Goal: Task Accomplishment & Management: Manage account settings

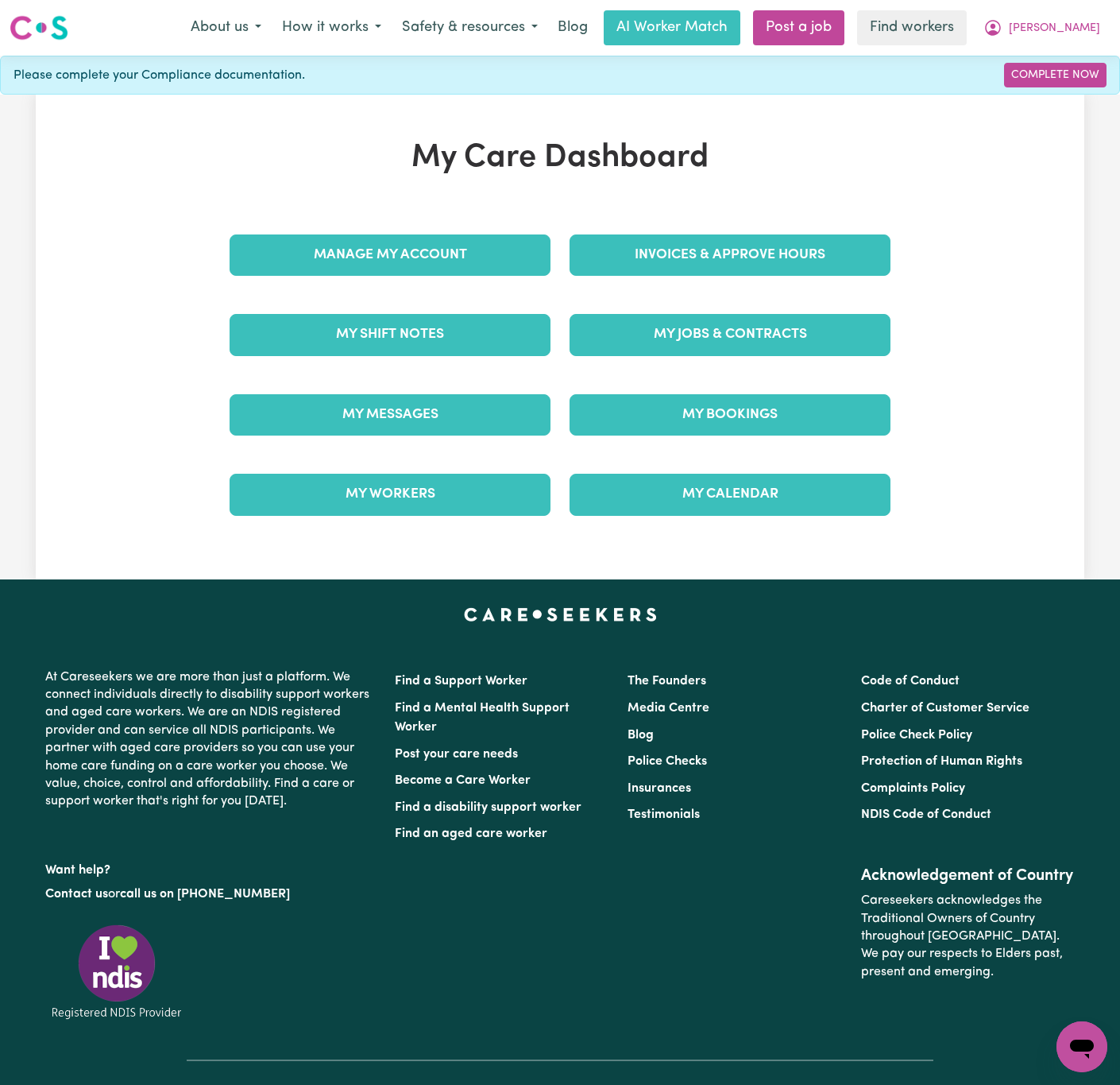
click at [416, 280] on div "Manage My Account" at bounding box center [390, 255] width 340 height 79
click at [553, 255] on div "Manage My Account" at bounding box center [390, 255] width 340 height 79
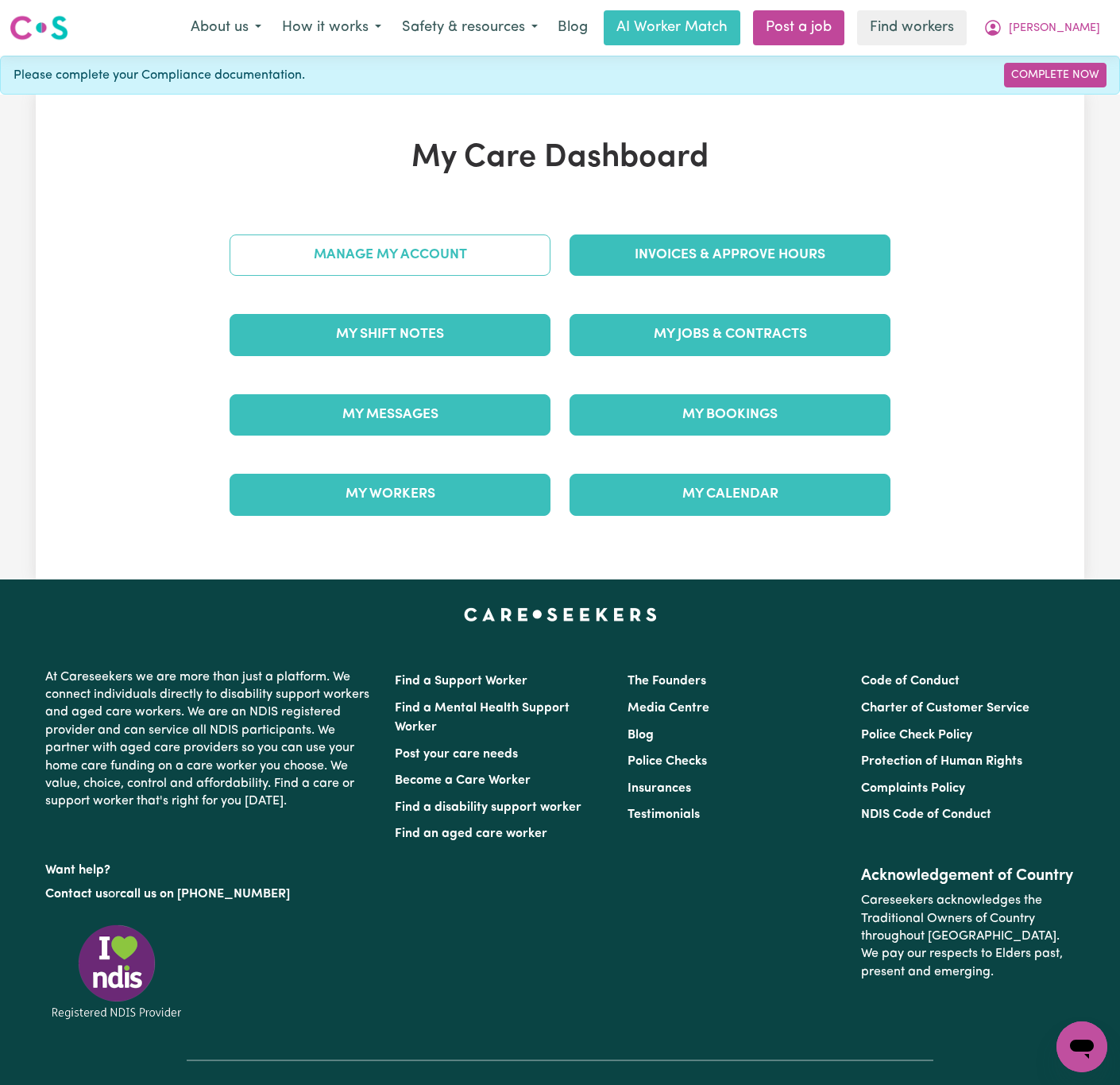
click at [535, 267] on link "Manage My Account" at bounding box center [389, 255] width 321 height 42
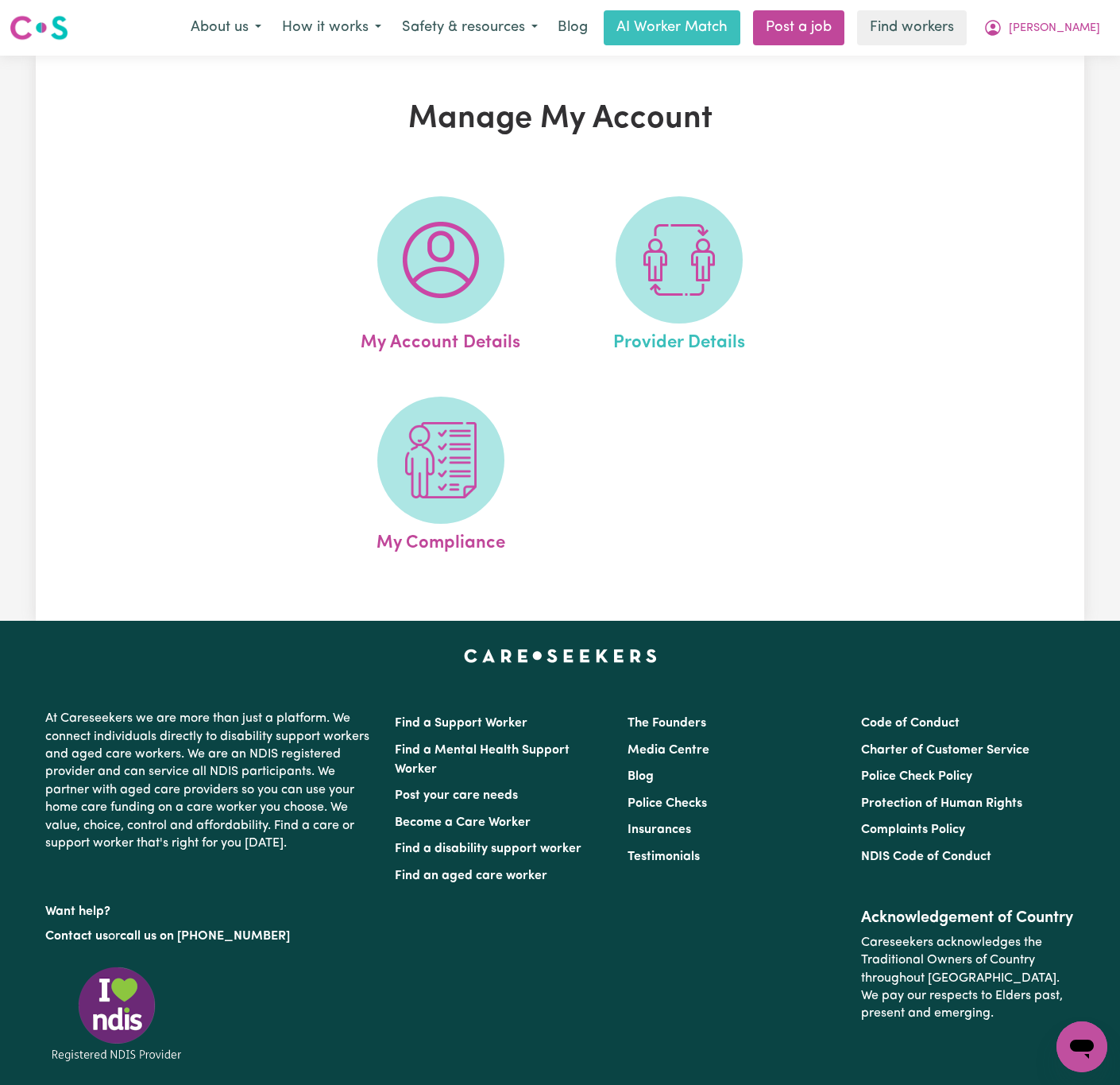
click at [742, 285] on link "Provider Details" at bounding box center [679, 276] width 229 height 161
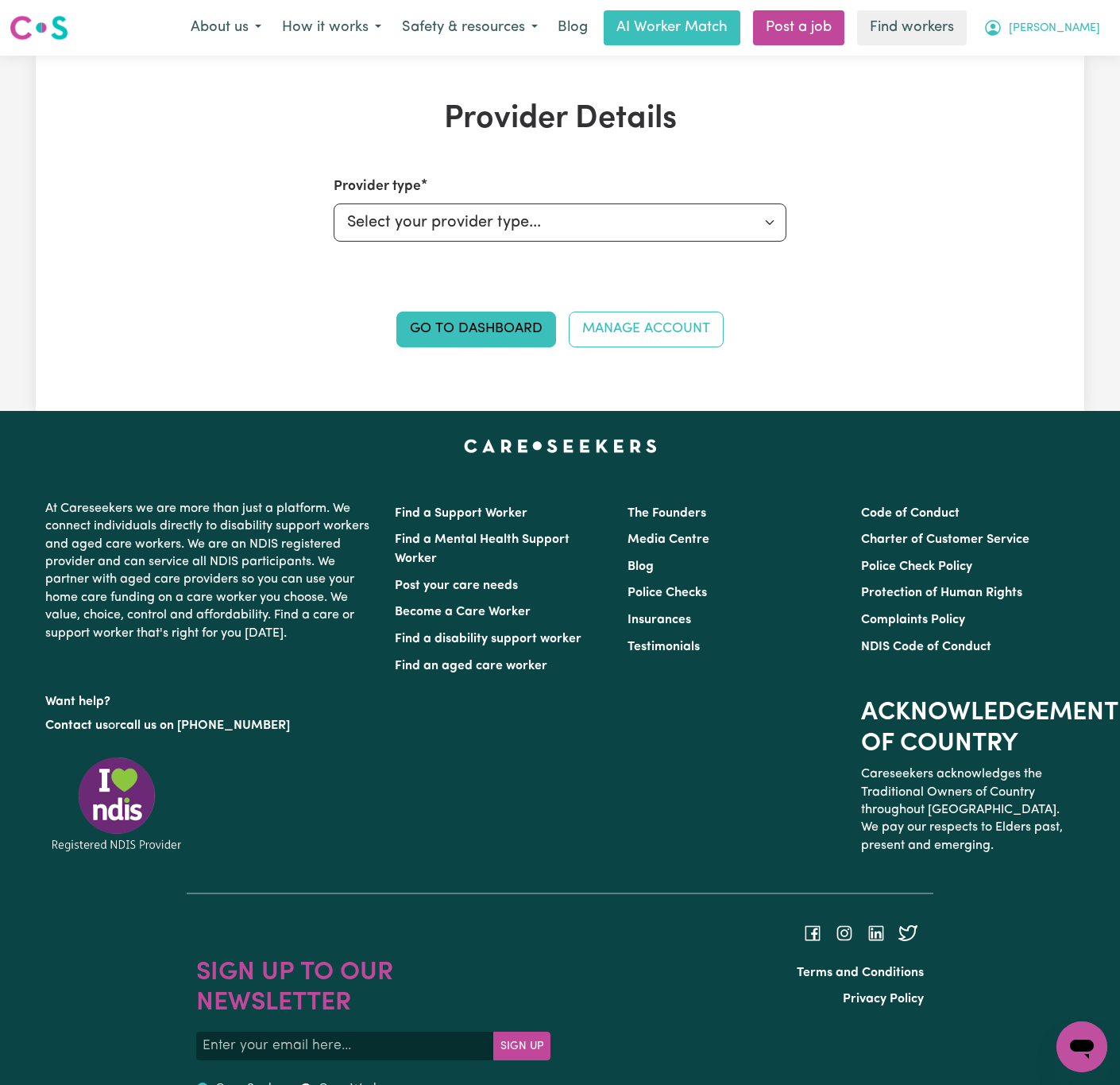
click at [1066, 27] on span "[PERSON_NAME]" at bounding box center [1054, 28] width 91 height 18
click at [1071, 59] on link "My Dashboard" at bounding box center [1047, 62] width 126 height 30
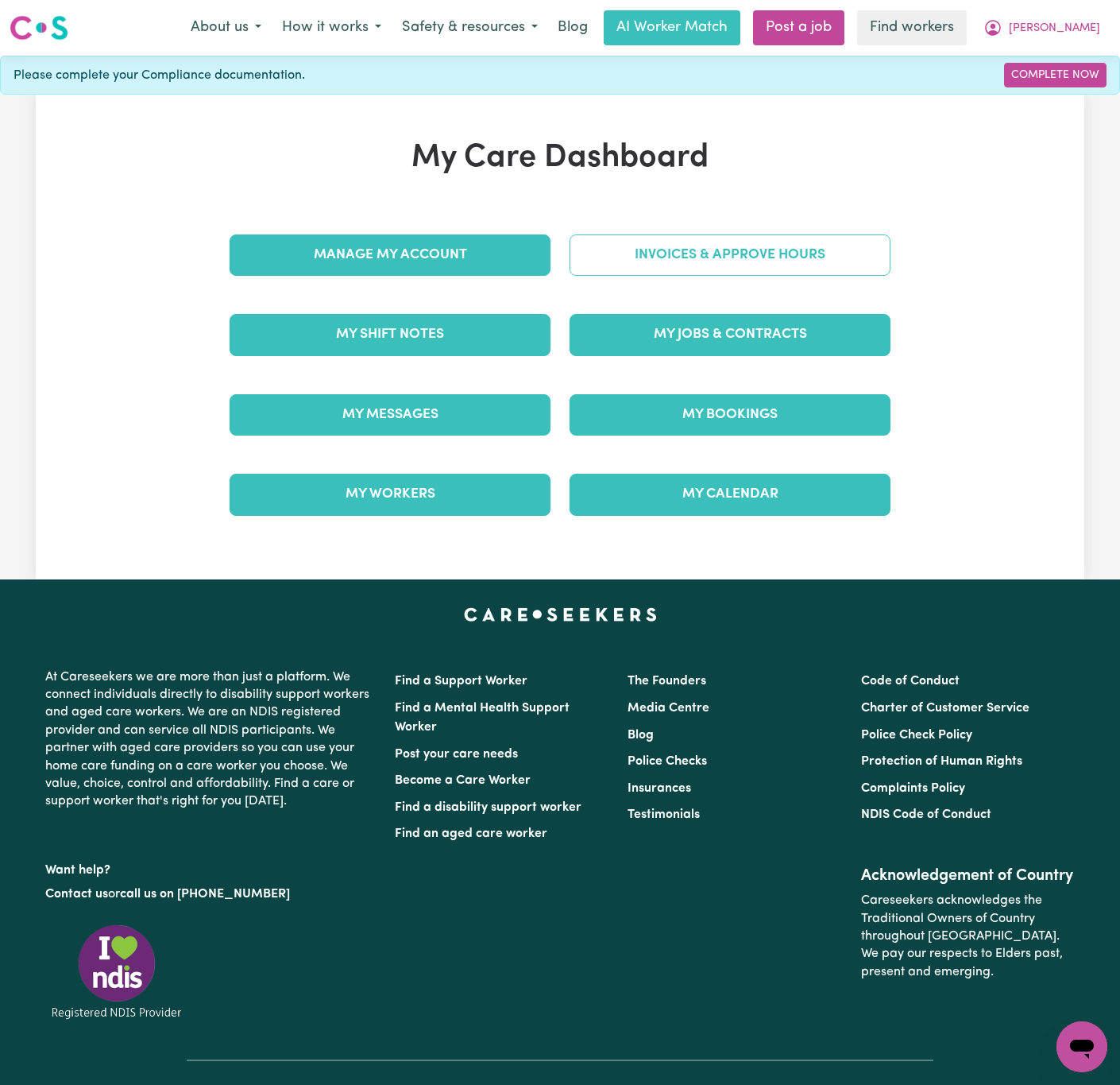
click at [737, 261] on link "Invoices & Approve Hours" at bounding box center [729, 255] width 321 height 42
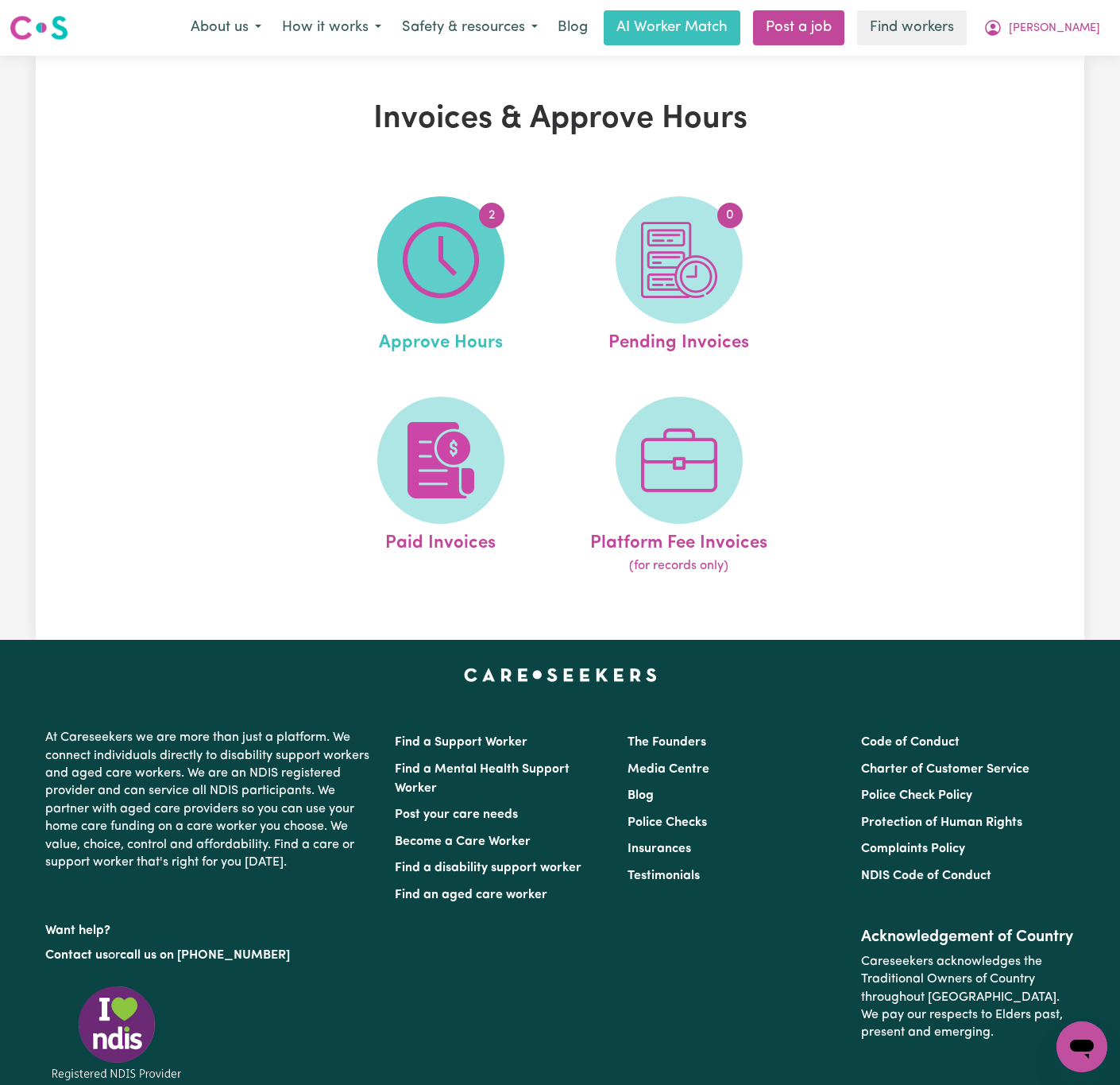
click at [486, 265] on span "2" at bounding box center [441, 260] width 128 height 128
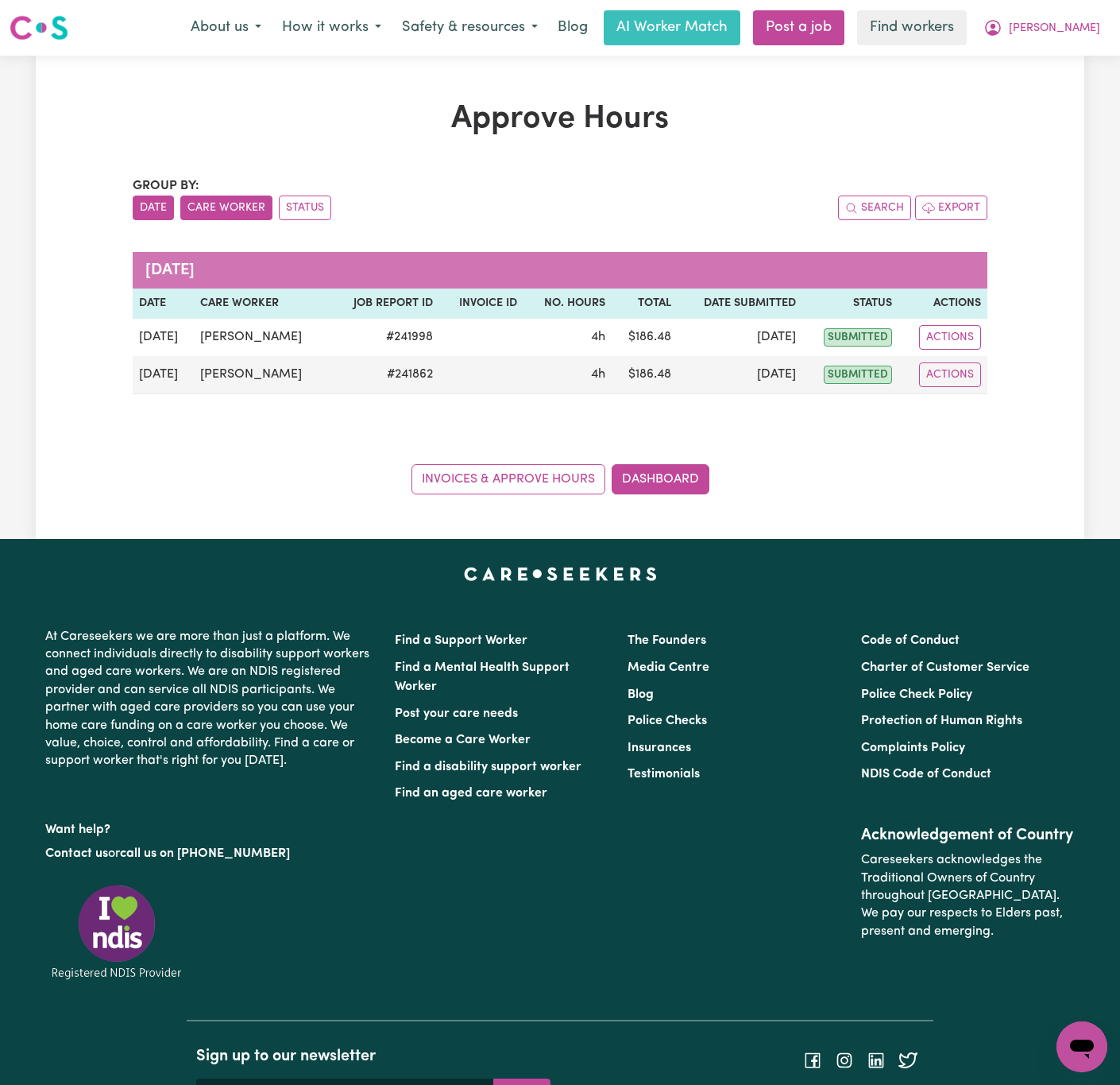
click at [232, 214] on button "Care Worker" at bounding box center [226, 208] width 92 height 25
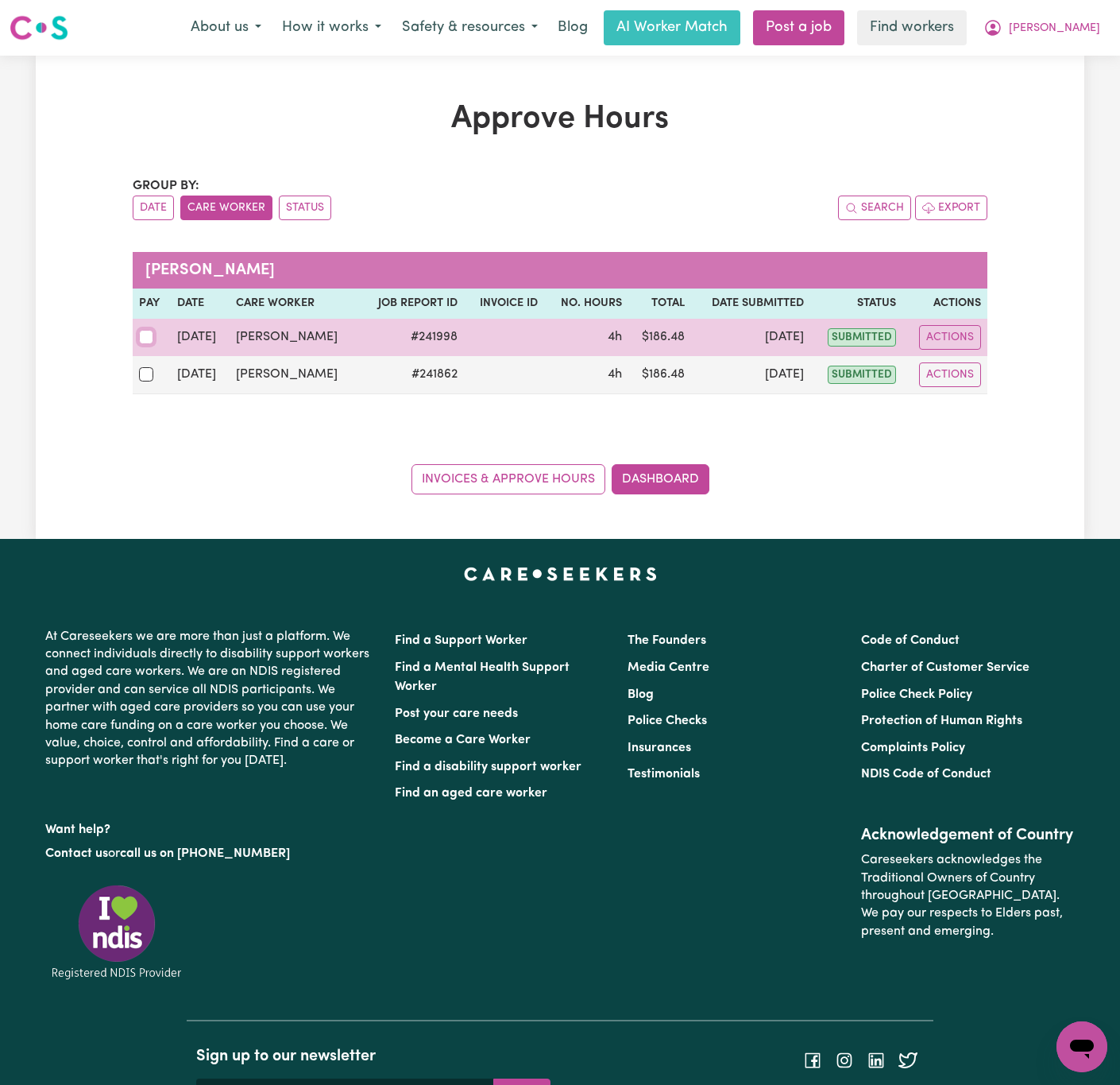
click at [148, 338] on input "checkbox" at bounding box center [145, 336] width 14 height 14
checkbox input "true"
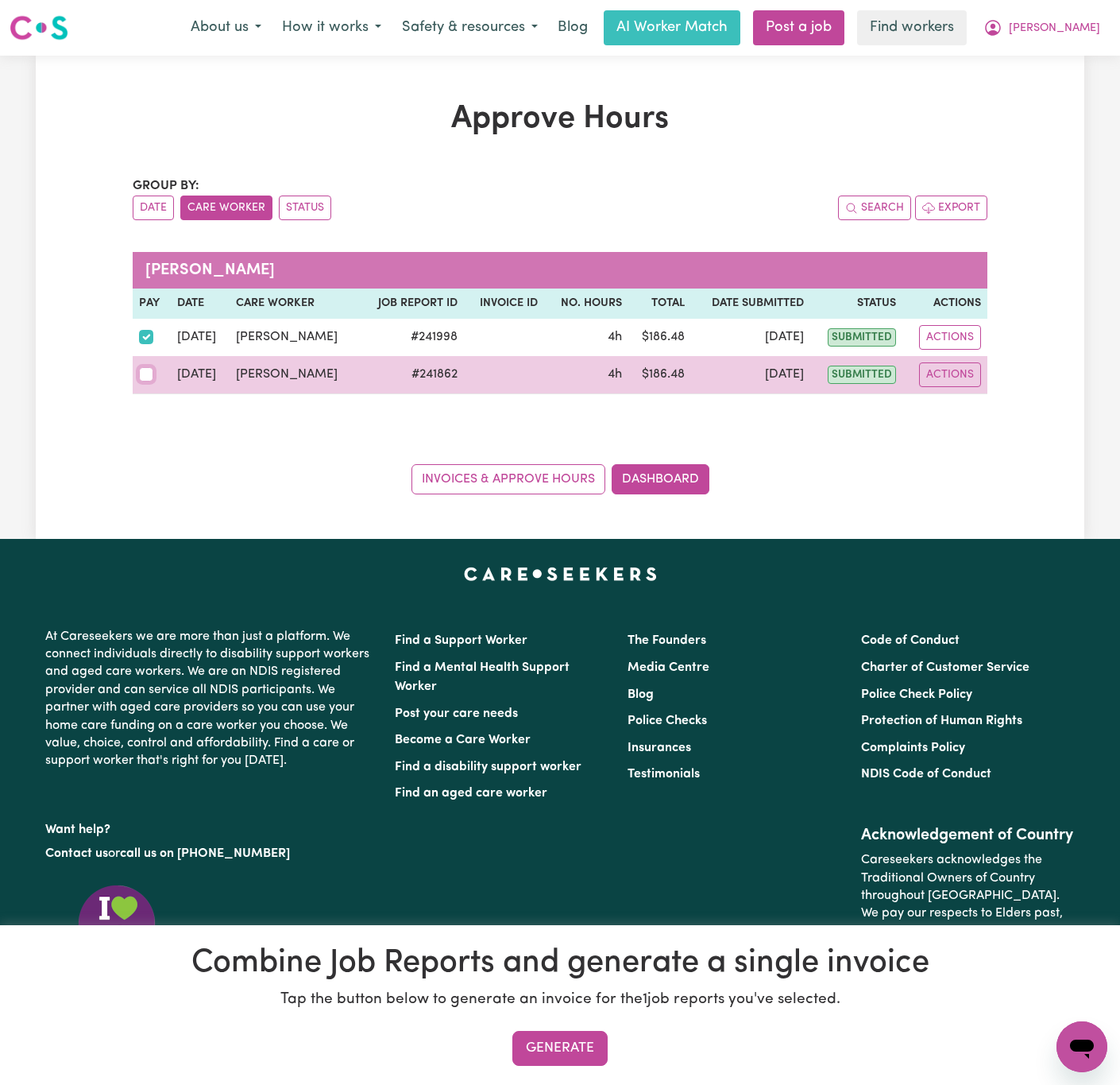
click at [149, 372] on input "checkbox" at bounding box center [145, 373] width 14 height 14
checkbox input "true"
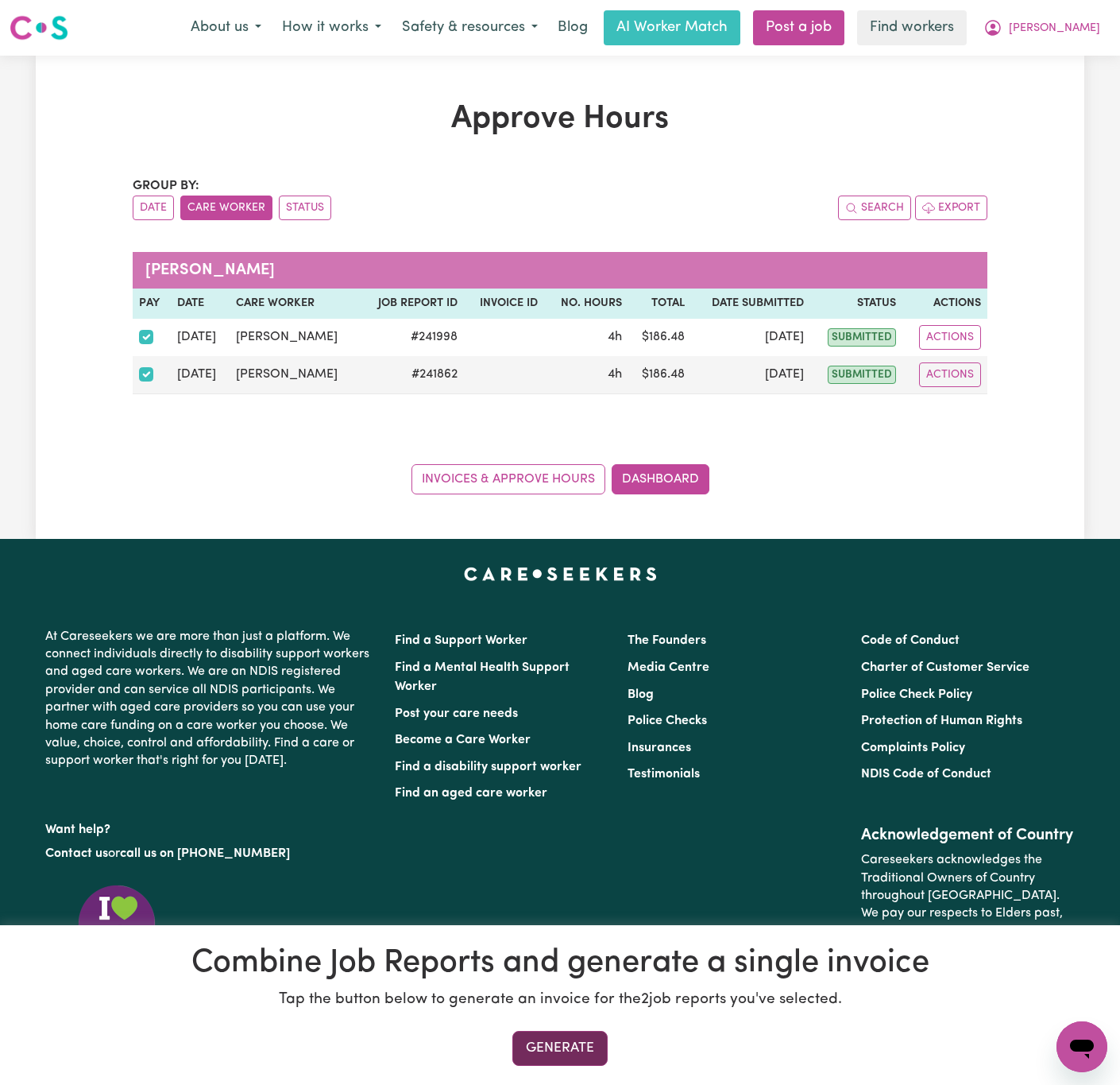
click at [579, 1047] on button "Generate" at bounding box center [560, 1048] width 95 height 35
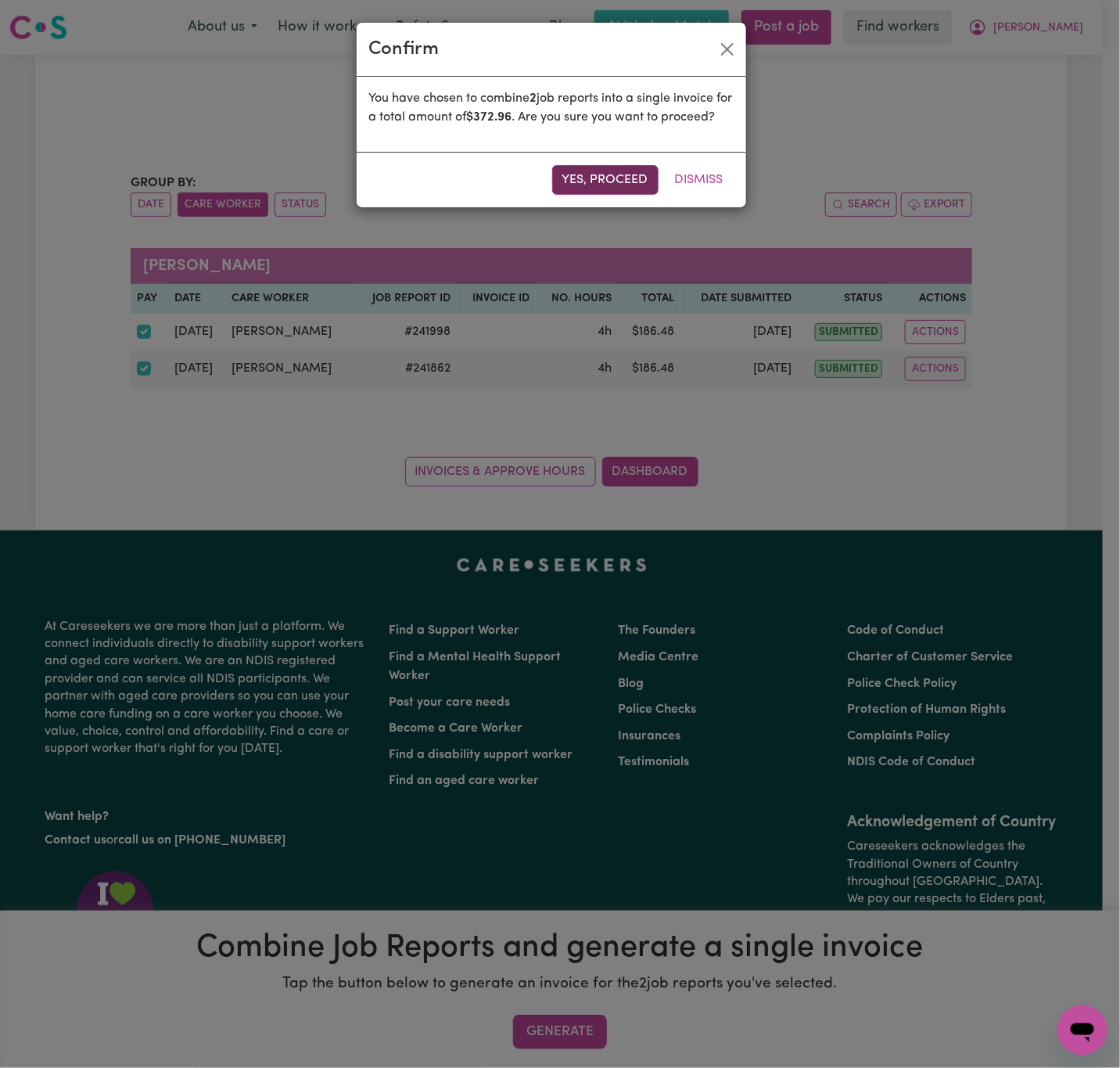
click at [573, 195] on button "Yes, proceed" at bounding box center [605, 179] width 106 height 30
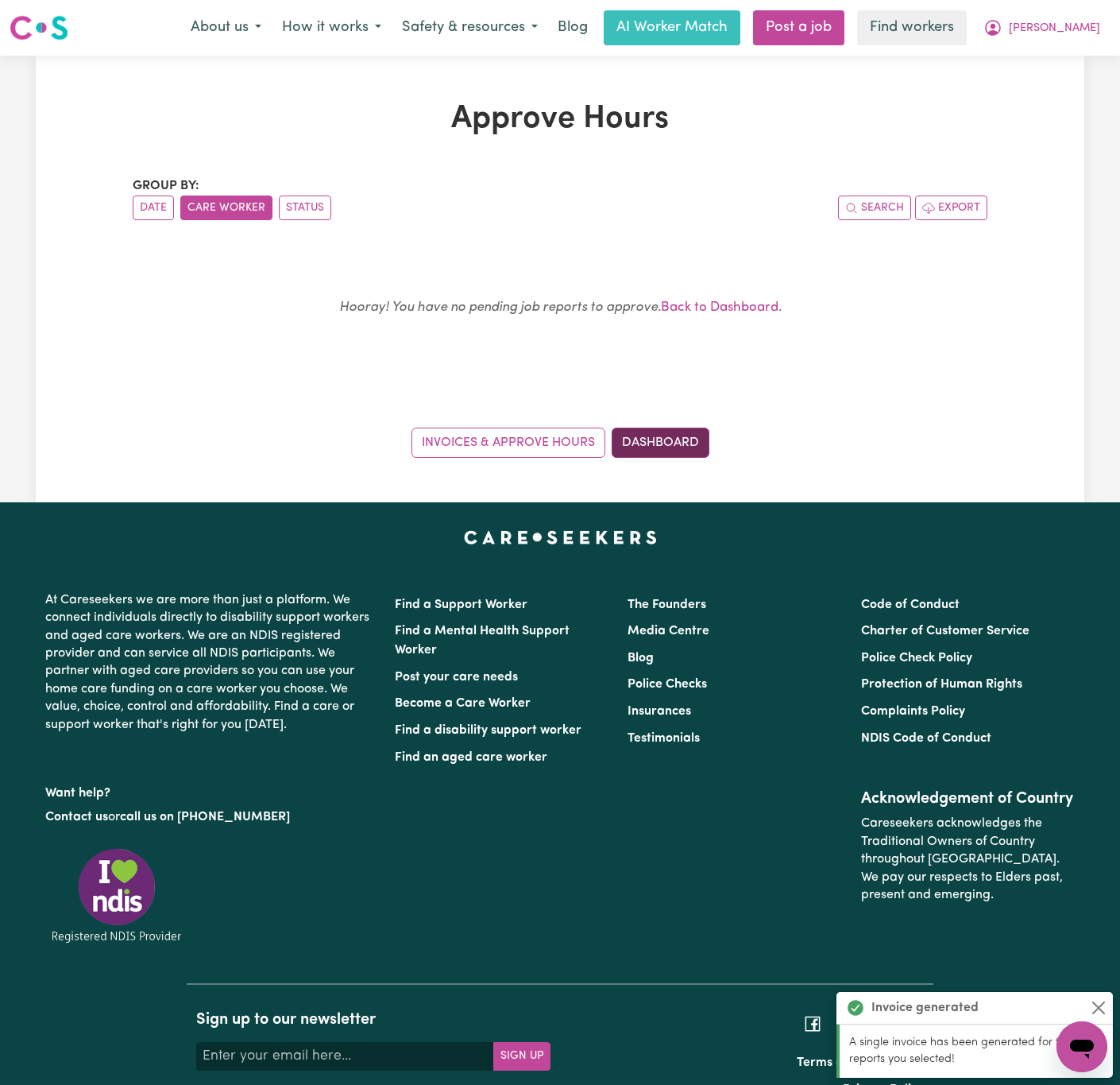
click at [677, 439] on link "Dashboard" at bounding box center [661, 443] width 98 height 30
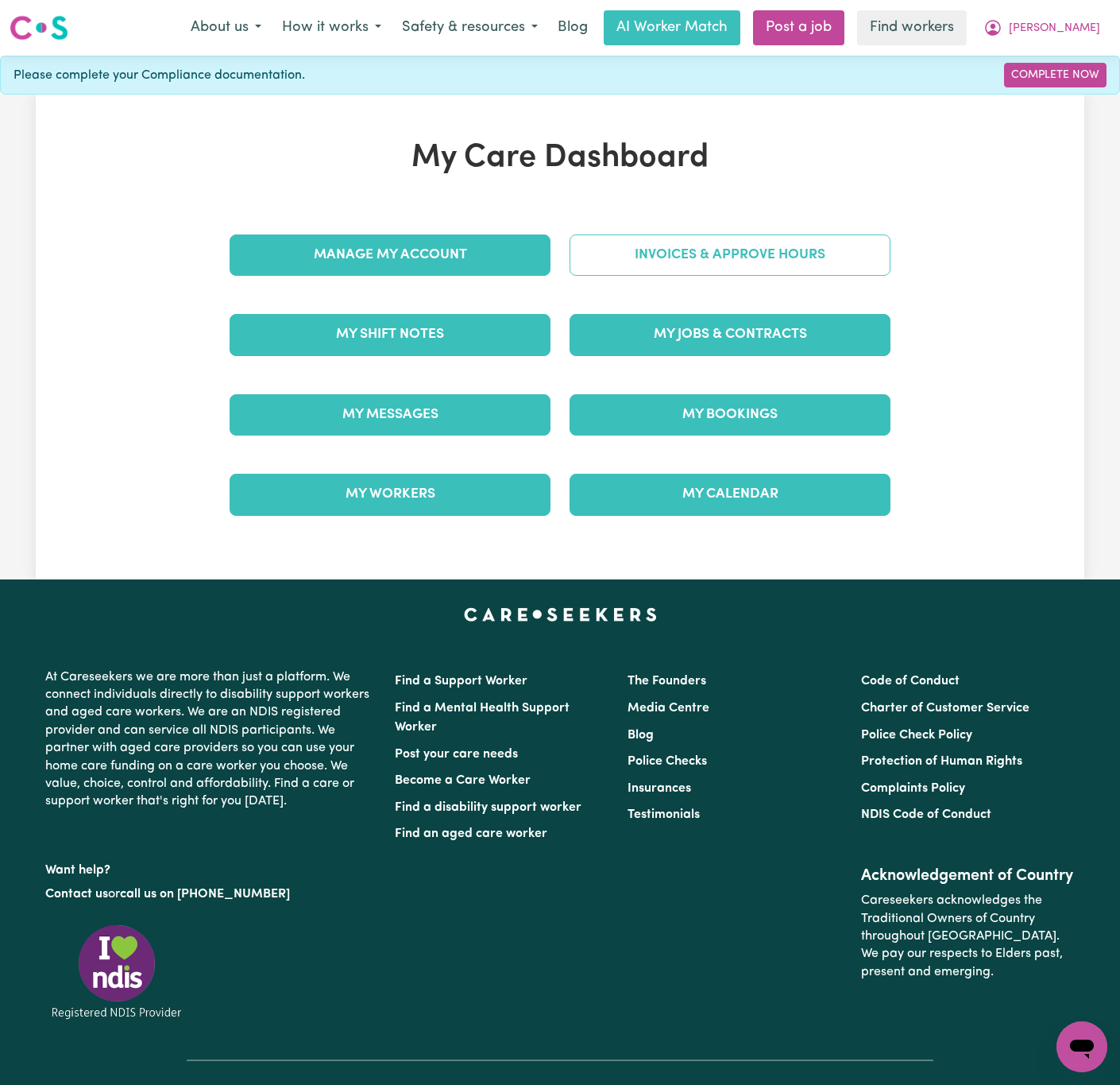
click at [739, 263] on link "Invoices & Approve Hours" at bounding box center [729, 255] width 321 height 42
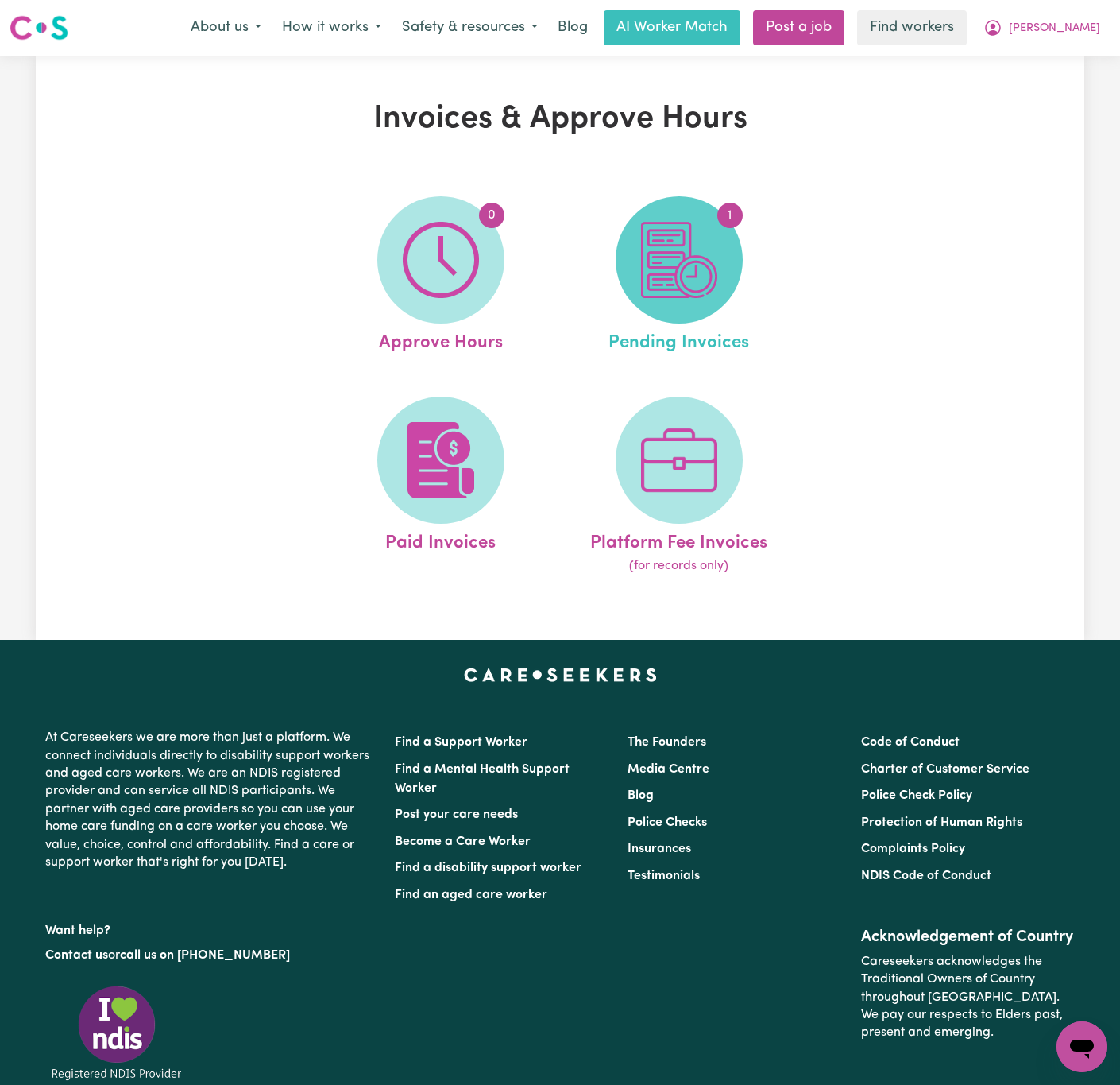
click at [677, 267] on img at bounding box center [679, 260] width 77 height 77
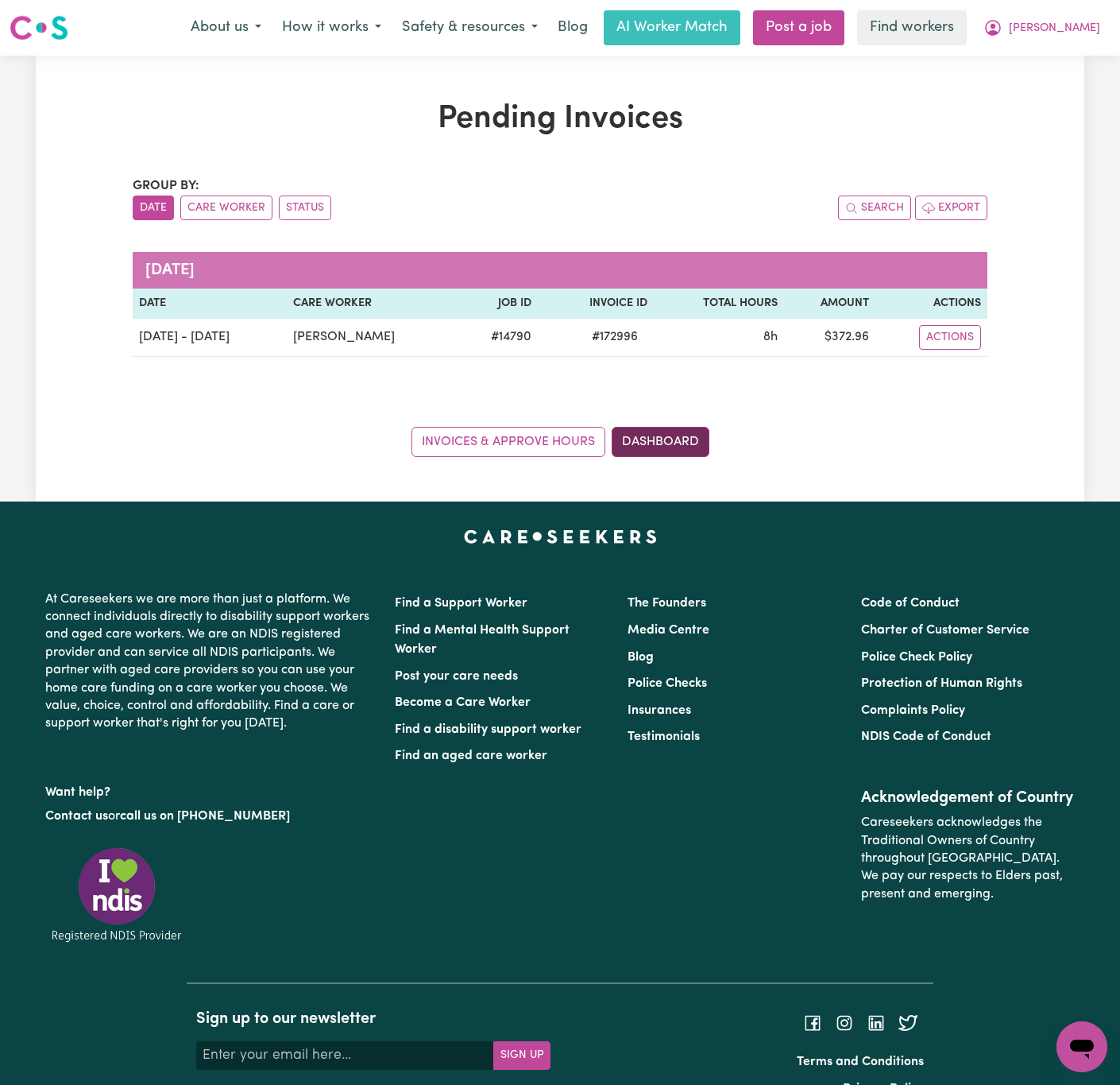
click at [691, 441] on link "Dashboard" at bounding box center [661, 442] width 98 height 30
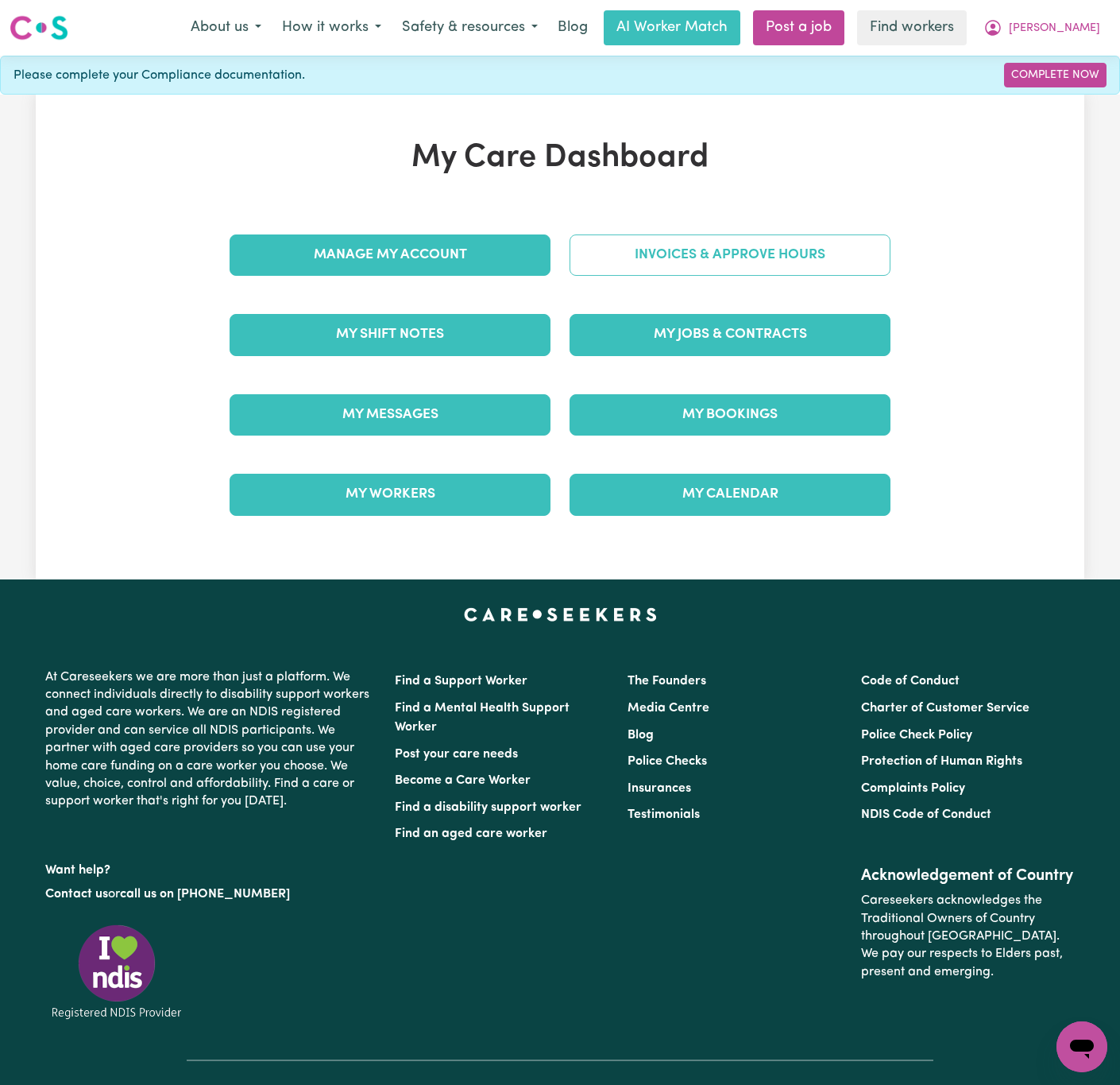
click at [873, 275] on link "Invoices & Approve Hours" at bounding box center [729, 255] width 321 height 42
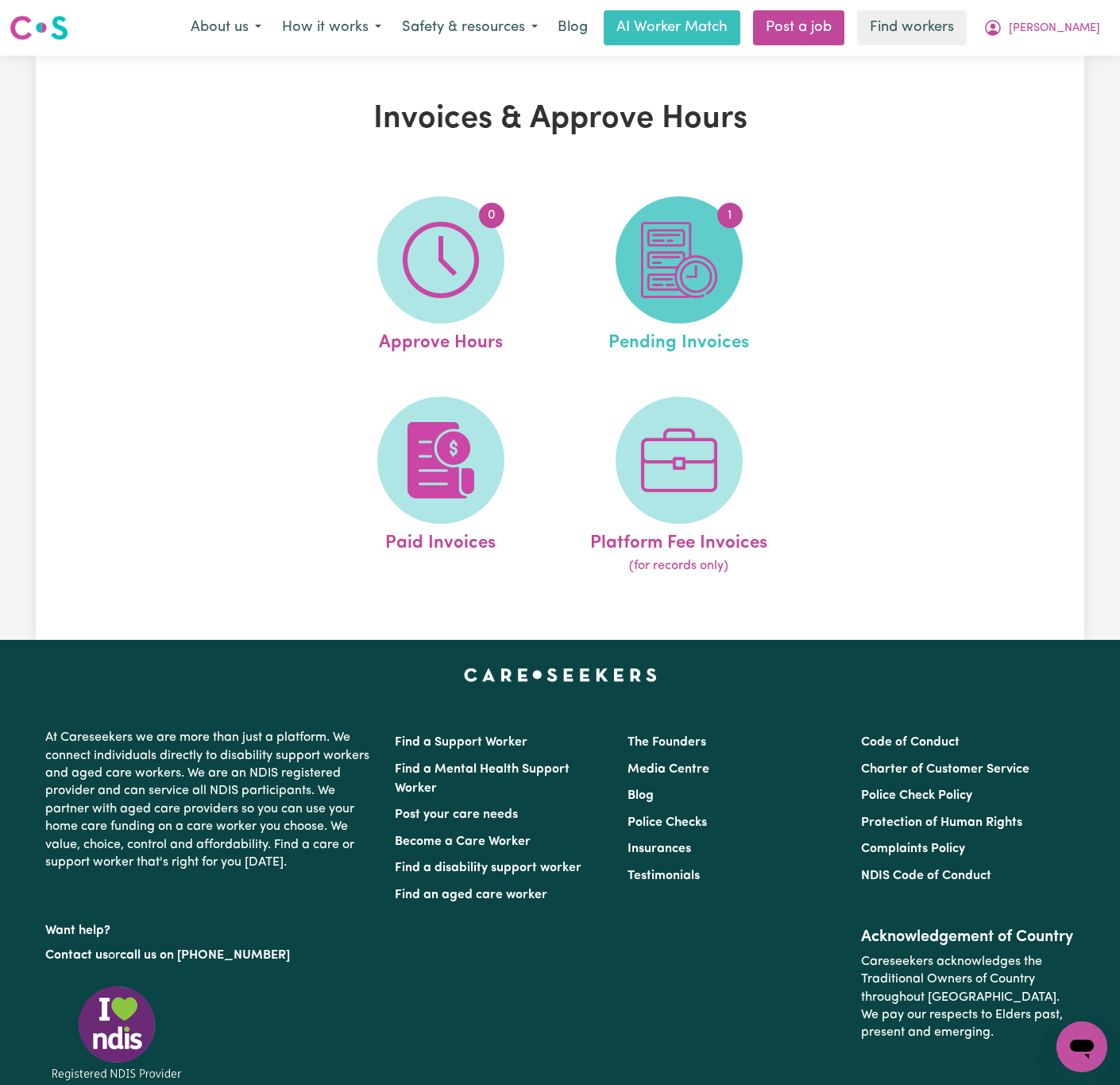
click at [700, 274] on img at bounding box center [679, 260] width 77 height 77
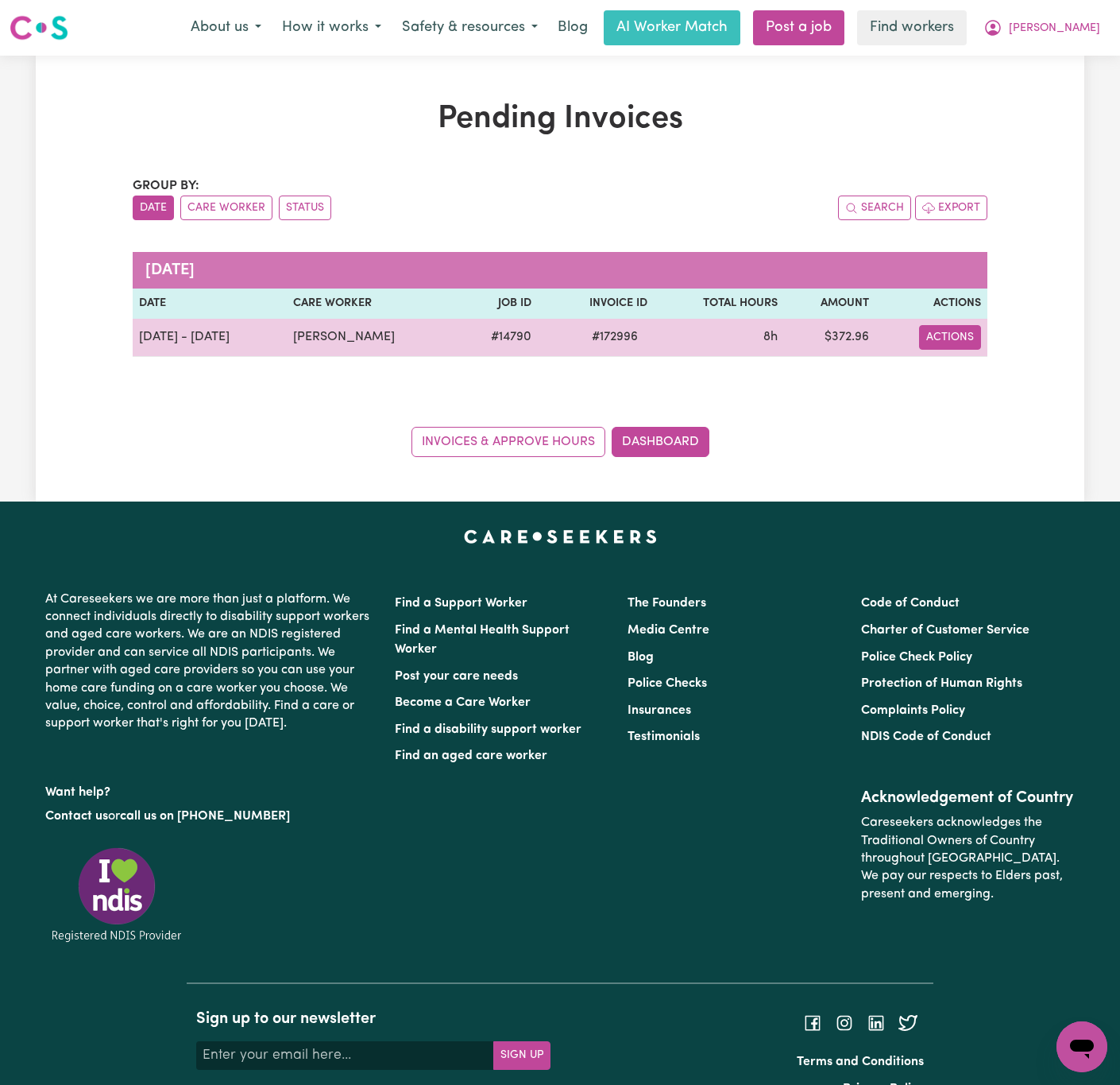
click at [954, 338] on button "Actions" at bounding box center [950, 337] width 62 height 25
click at [988, 371] on link "Download Invoice" at bounding box center [992, 375] width 145 height 31
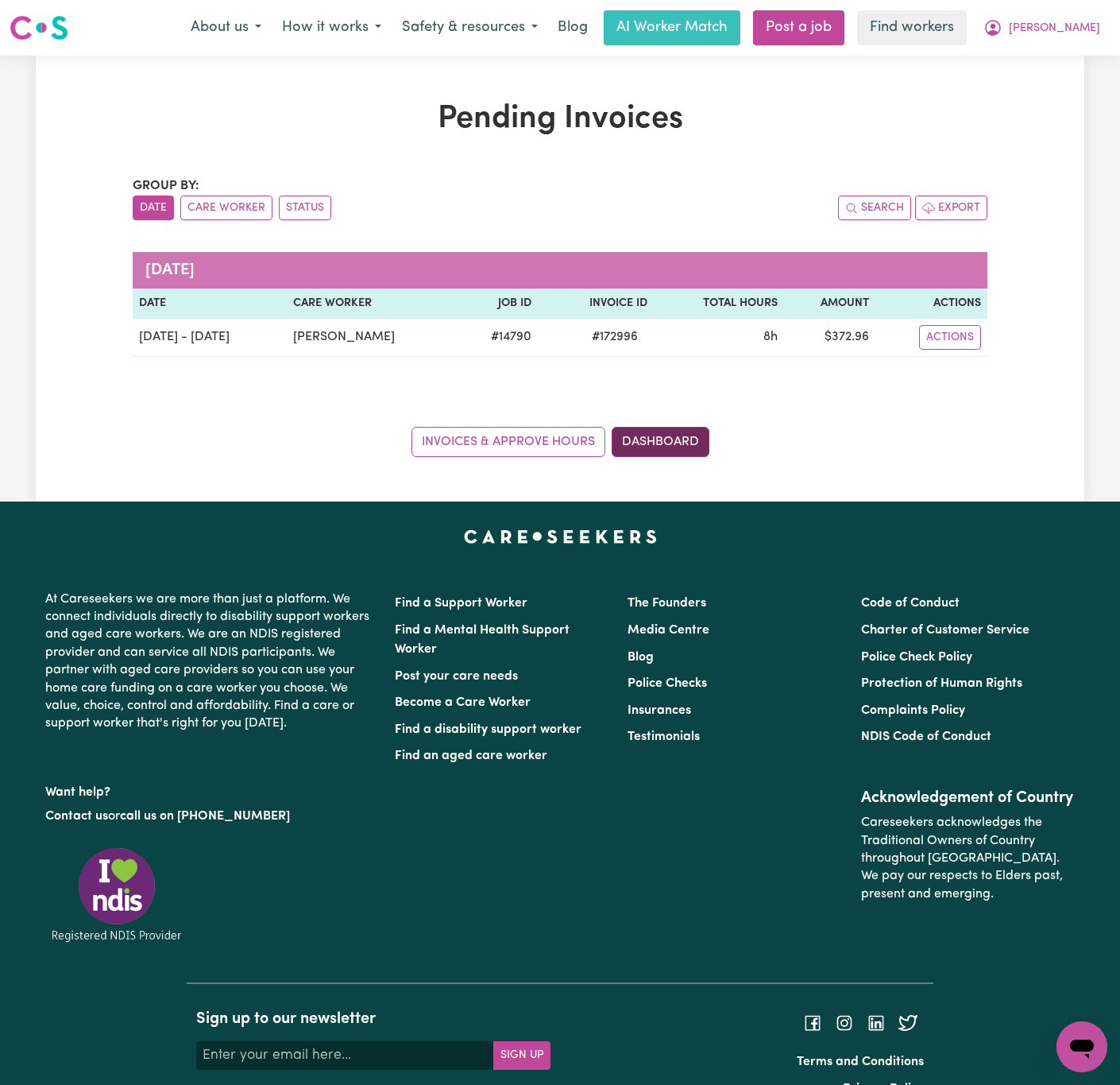
click at [655, 439] on link "Dashboard" at bounding box center [661, 442] width 98 height 30
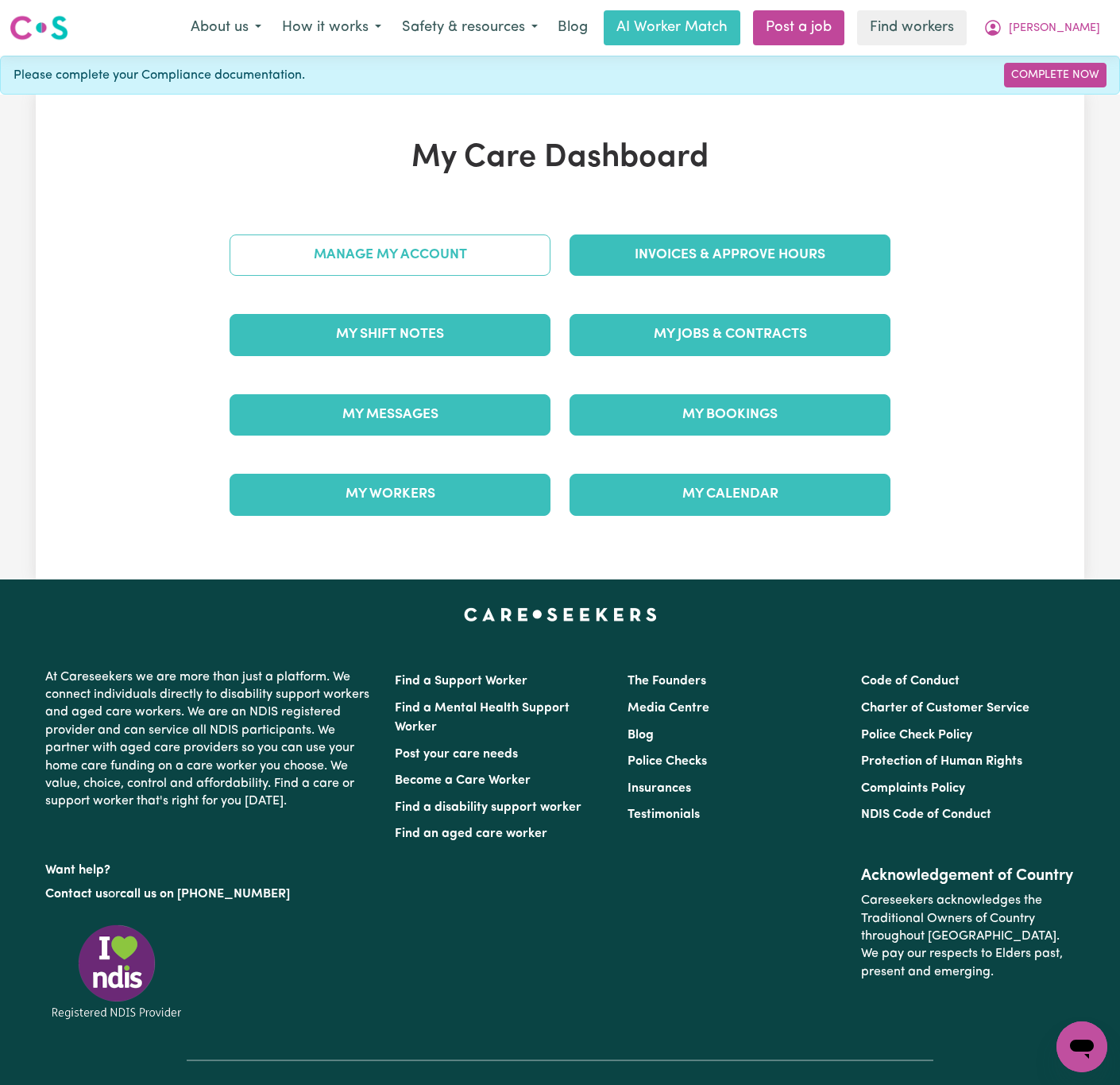
click at [463, 250] on link "Manage My Account" at bounding box center [389, 255] width 321 height 42
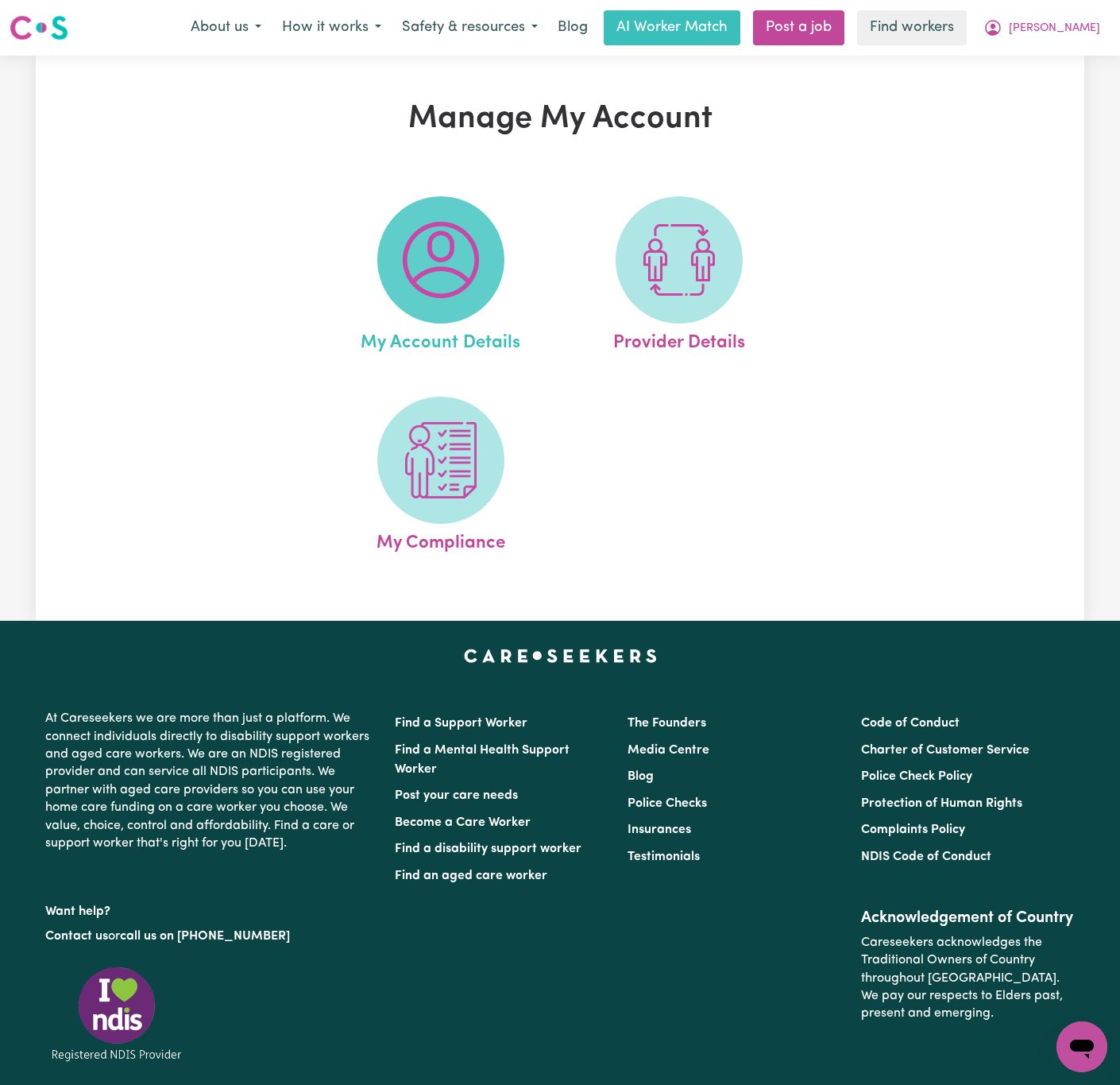
click at [441, 246] on img at bounding box center [441, 260] width 77 height 77
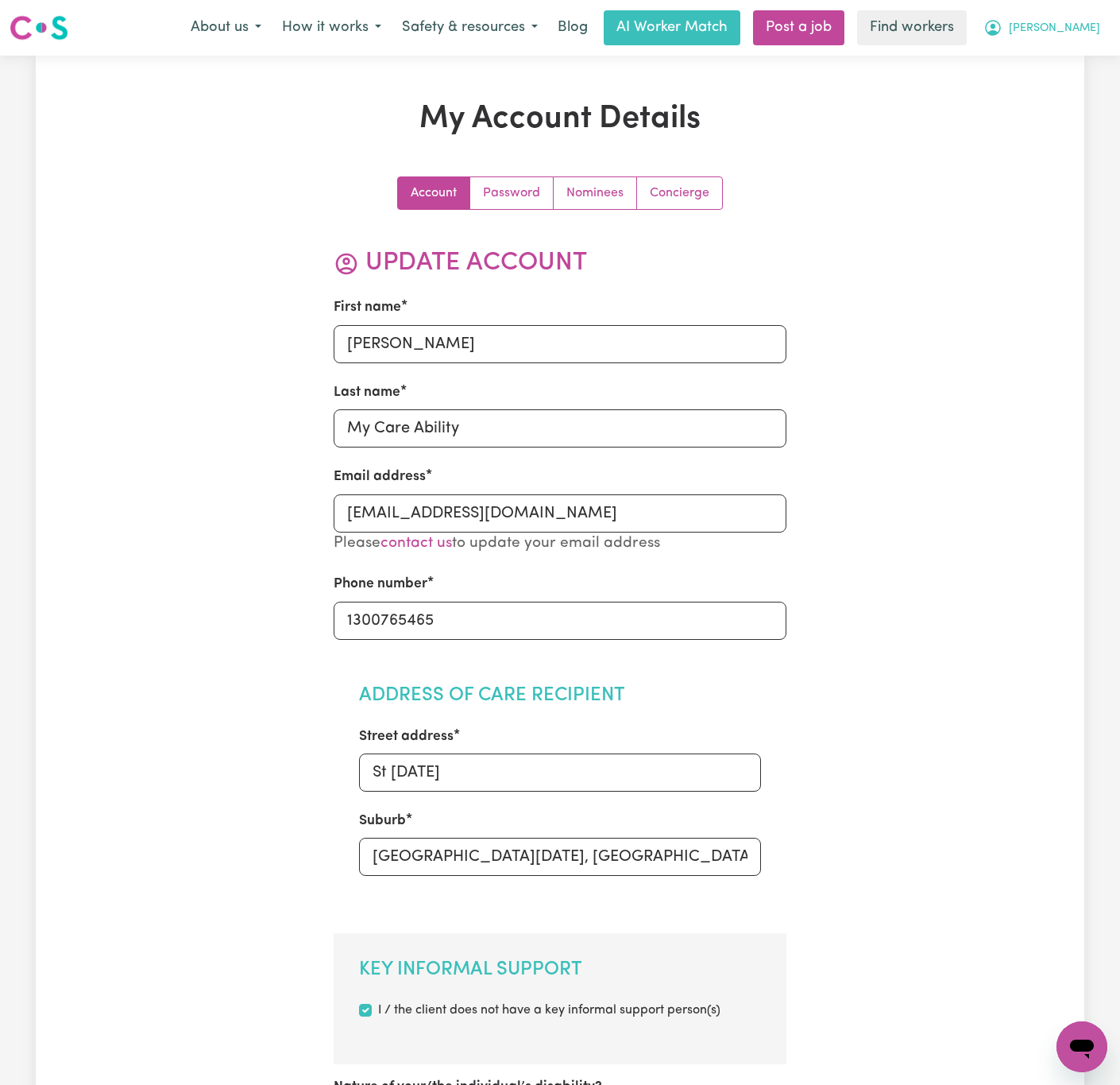
click at [1083, 25] on span "[PERSON_NAME]" at bounding box center [1054, 28] width 91 height 18
click at [1079, 53] on link "My Dashboard" at bounding box center [1047, 62] width 126 height 30
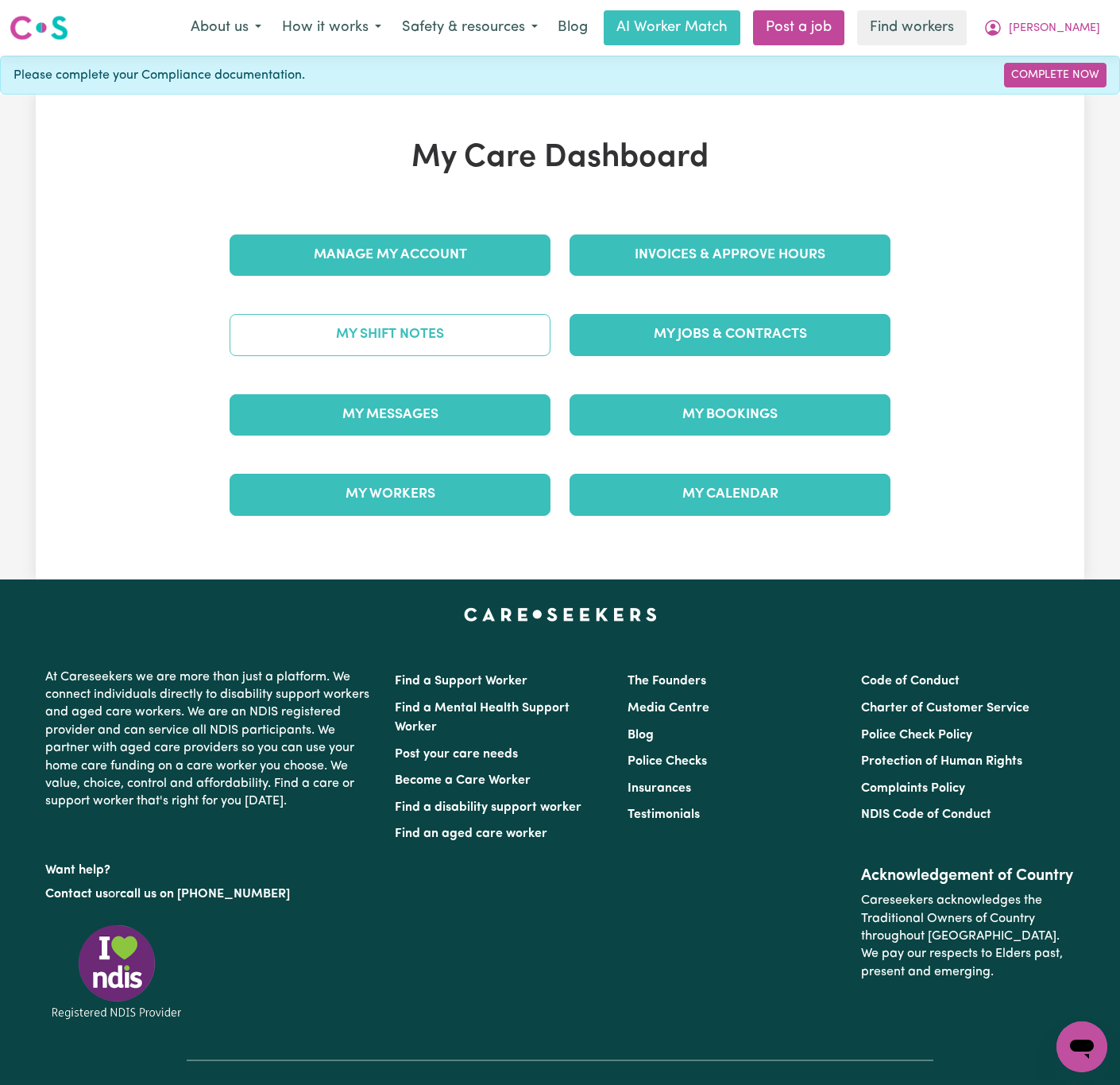
click at [517, 339] on link "My Shift Notes" at bounding box center [389, 335] width 321 height 42
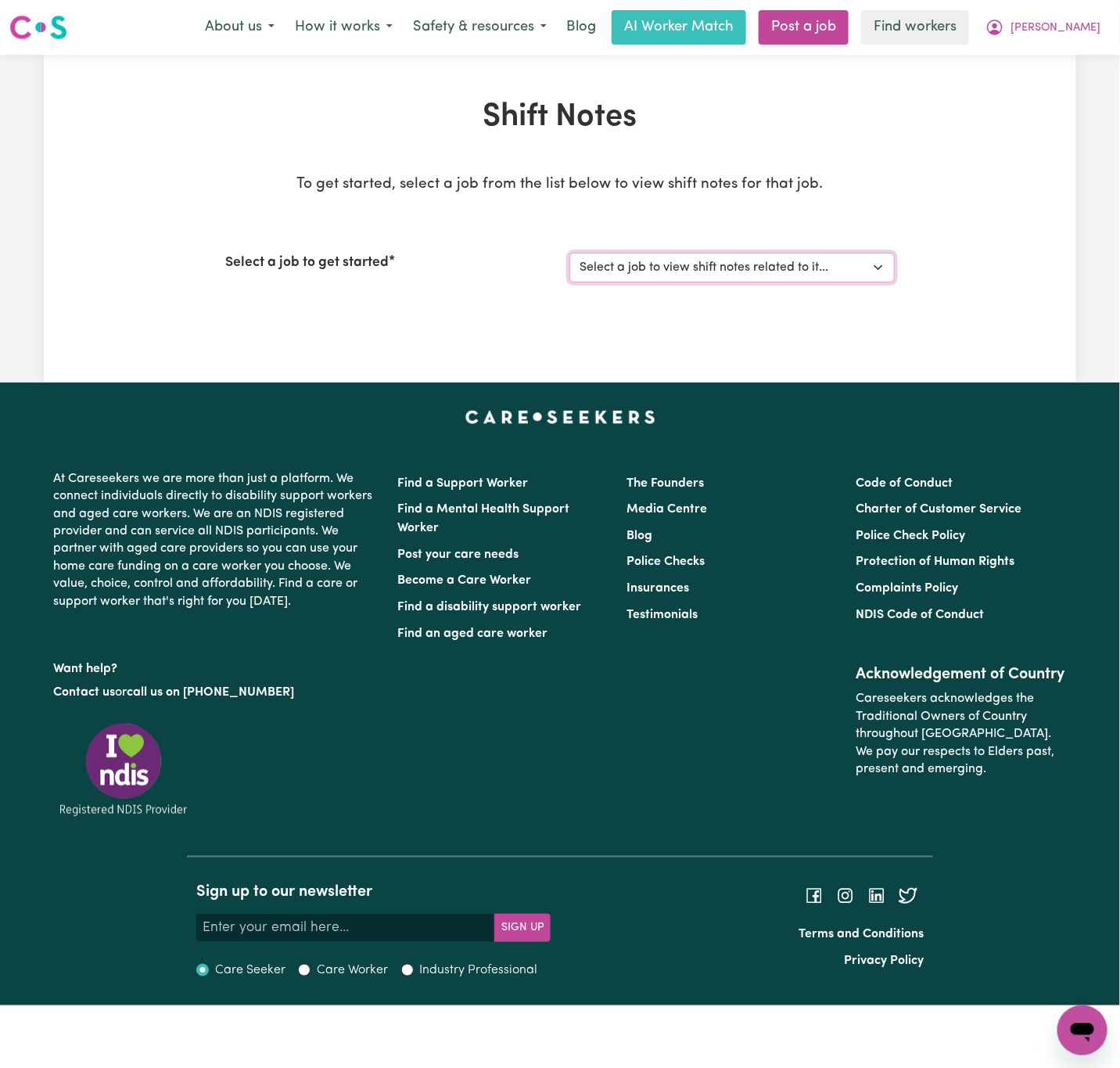
click at [721, 261] on select "Select a job to view shift notes related to it... [DEMOGRAPHIC_DATA] Support Wo…" at bounding box center [732, 267] width 326 height 30
select select "14790"
click at [570, 253] on select "Select a job to view shift notes related to it... [DEMOGRAPHIC_DATA] Support Wo…" at bounding box center [732, 267] width 326 height 30
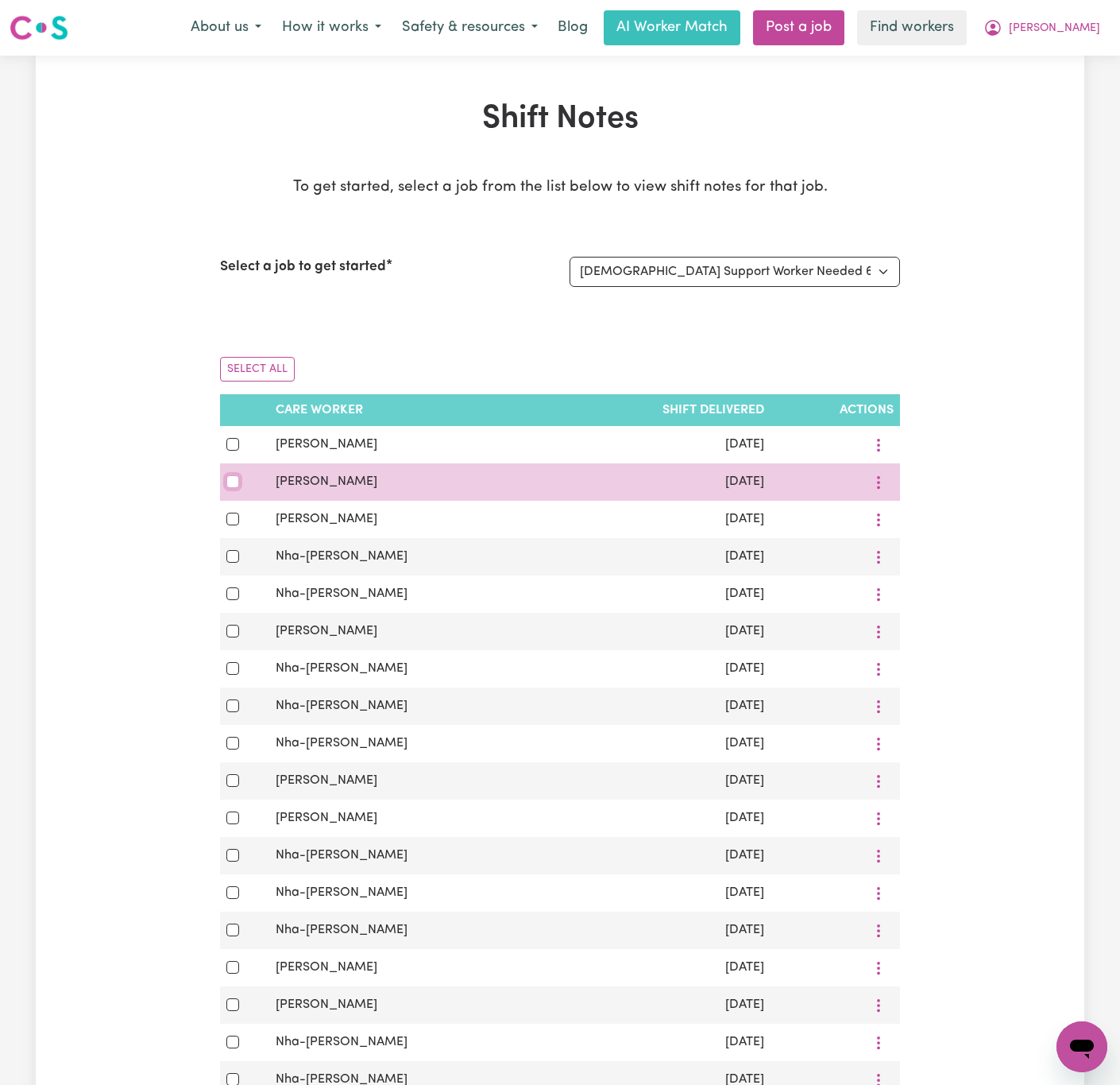
click at [229, 479] on input "checkbox" at bounding box center [233, 482] width 13 height 13
checkbox input "true"
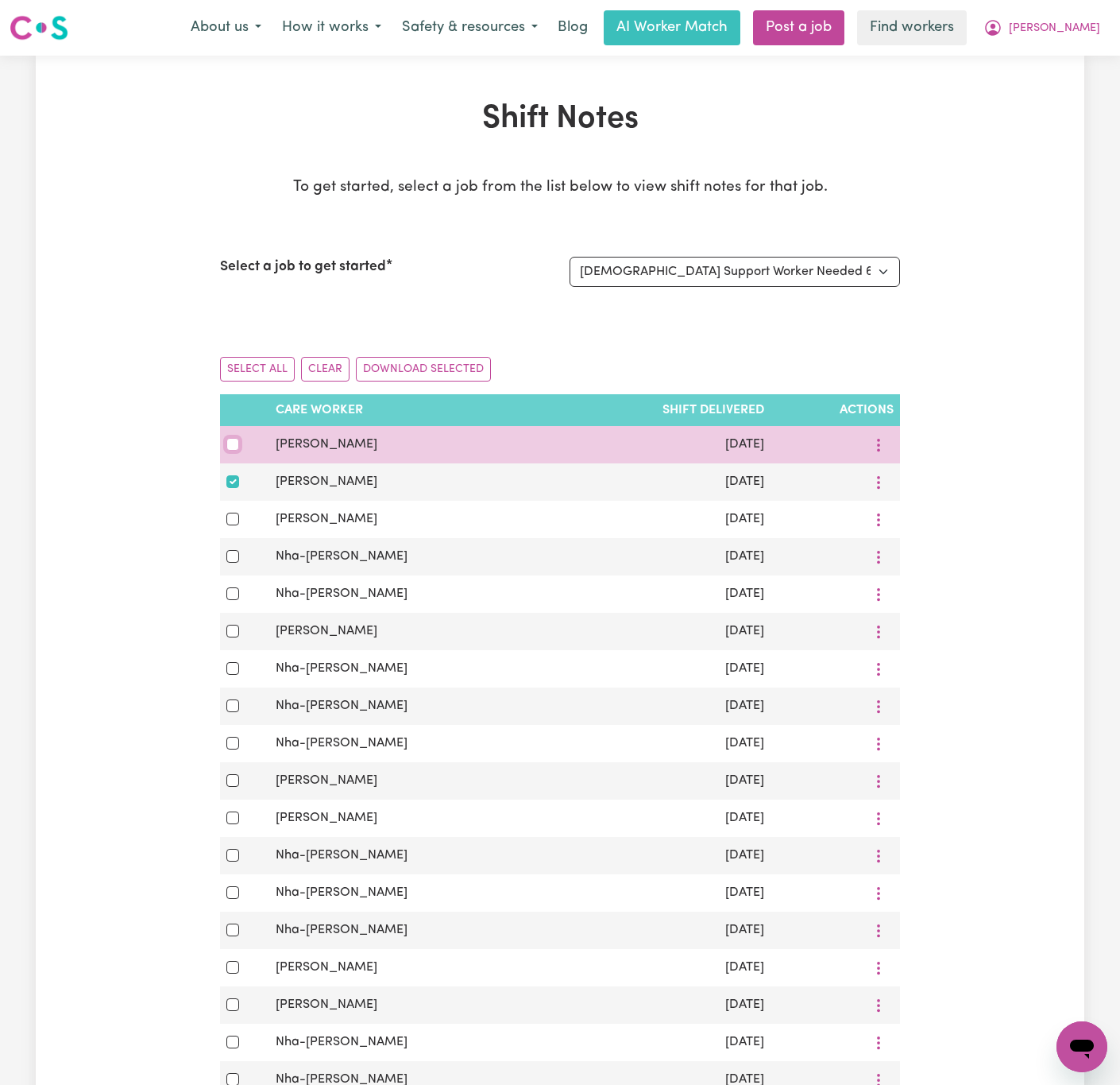
click at [236, 448] on input "checkbox" at bounding box center [233, 445] width 13 height 13
checkbox input "true"
drag, startPoint x: 415, startPoint y: 444, endPoint x: 258, endPoint y: 453, distance: 157.3
click at [258, 453] on tr "[PERSON_NAME] [DATE]" at bounding box center [560, 445] width 680 height 37
copy tr "[PERSON_NAME]"
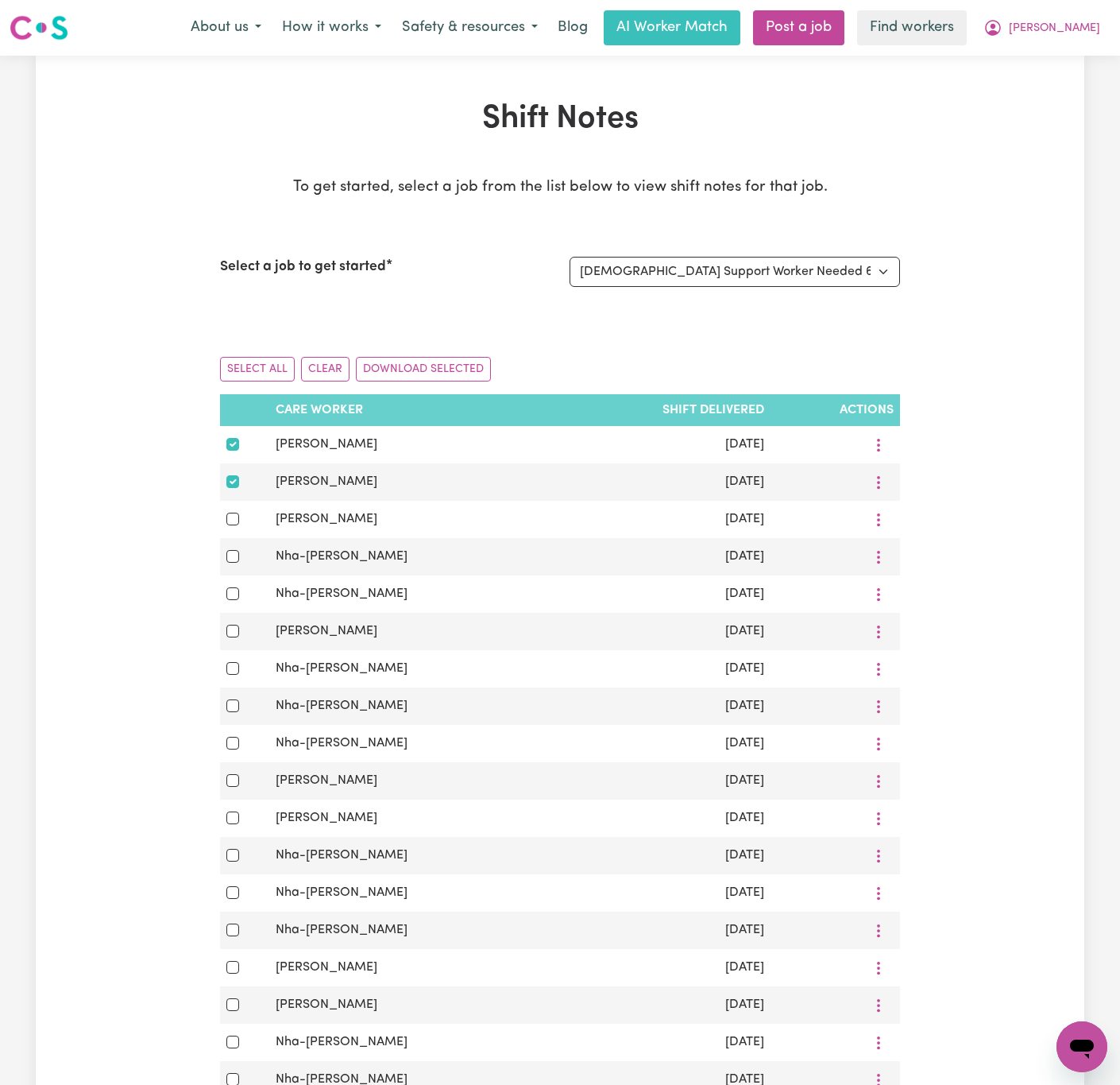
click at [474, 355] on div "Select All Clear Download Selected" at bounding box center [560, 369] width 680 height 50
click at [429, 368] on button "Download Selected" at bounding box center [423, 369] width 135 height 25
click at [1065, 31] on span "[PERSON_NAME]" at bounding box center [1054, 28] width 91 height 18
click at [1061, 84] on link "Logout" at bounding box center [1047, 91] width 126 height 30
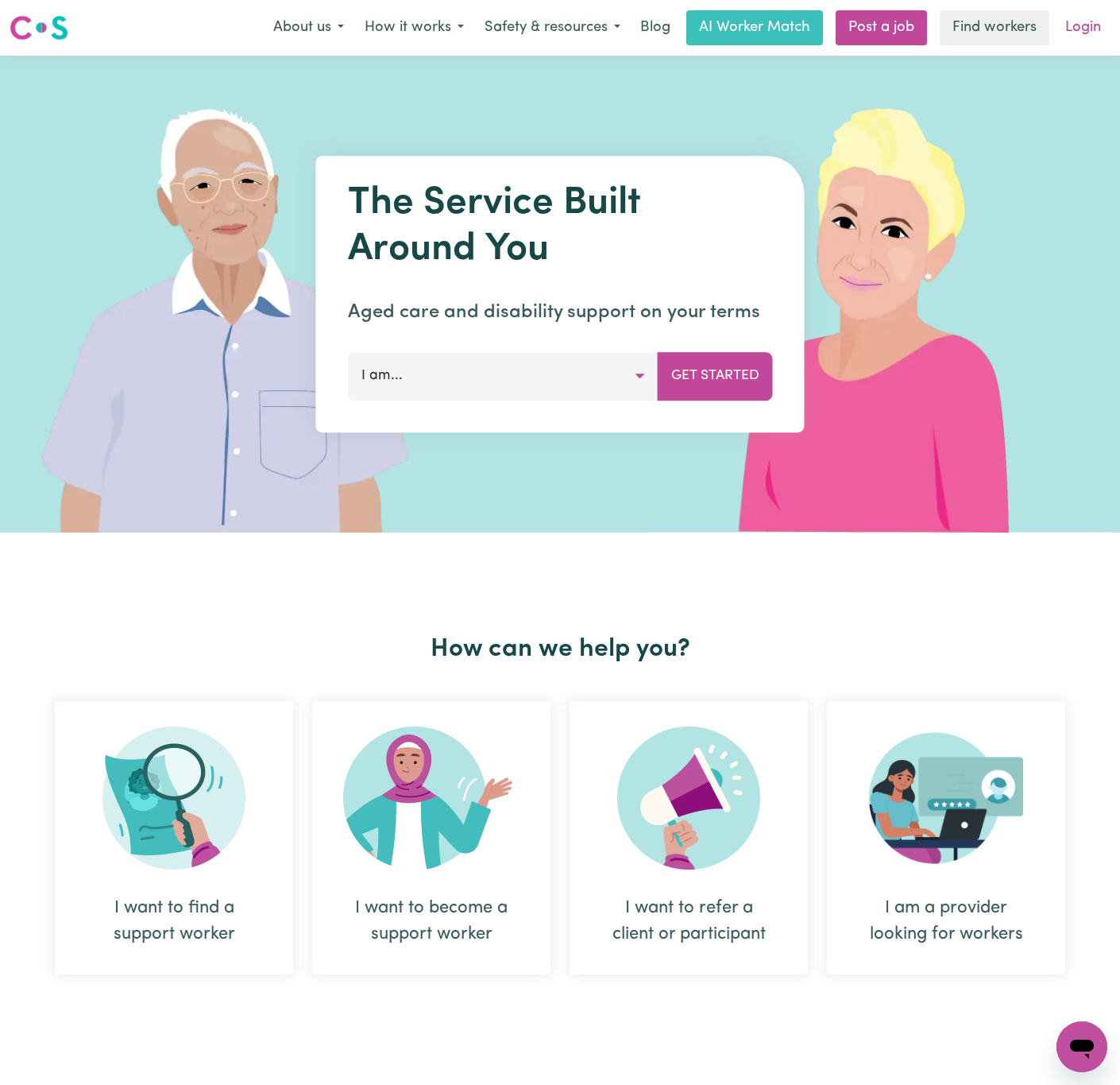
click at [1095, 21] on link "Login" at bounding box center [1083, 28] width 55 height 35
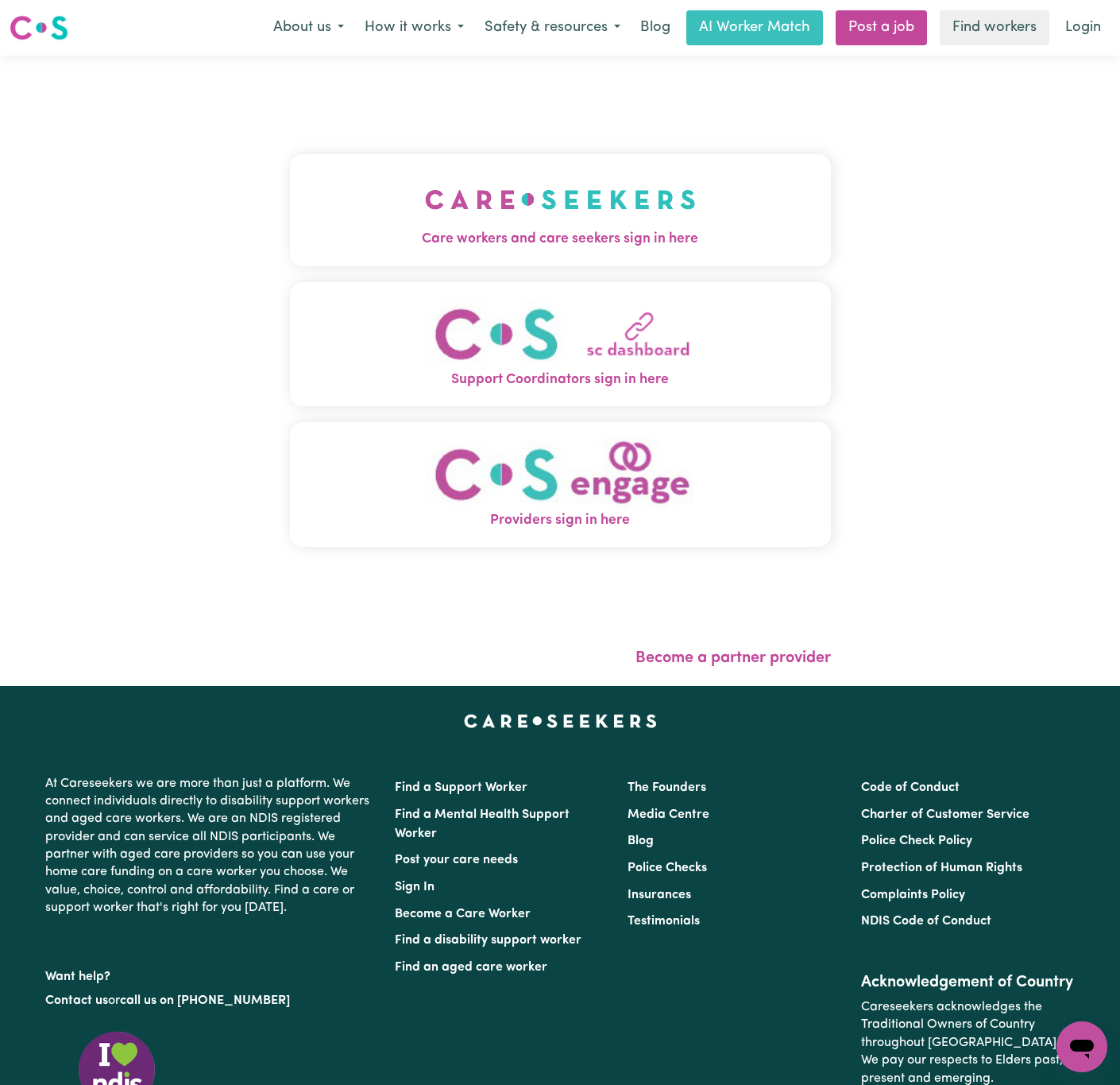
click at [596, 199] on button "Care workers and care seekers sign in here" at bounding box center [560, 210] width 541 height 111
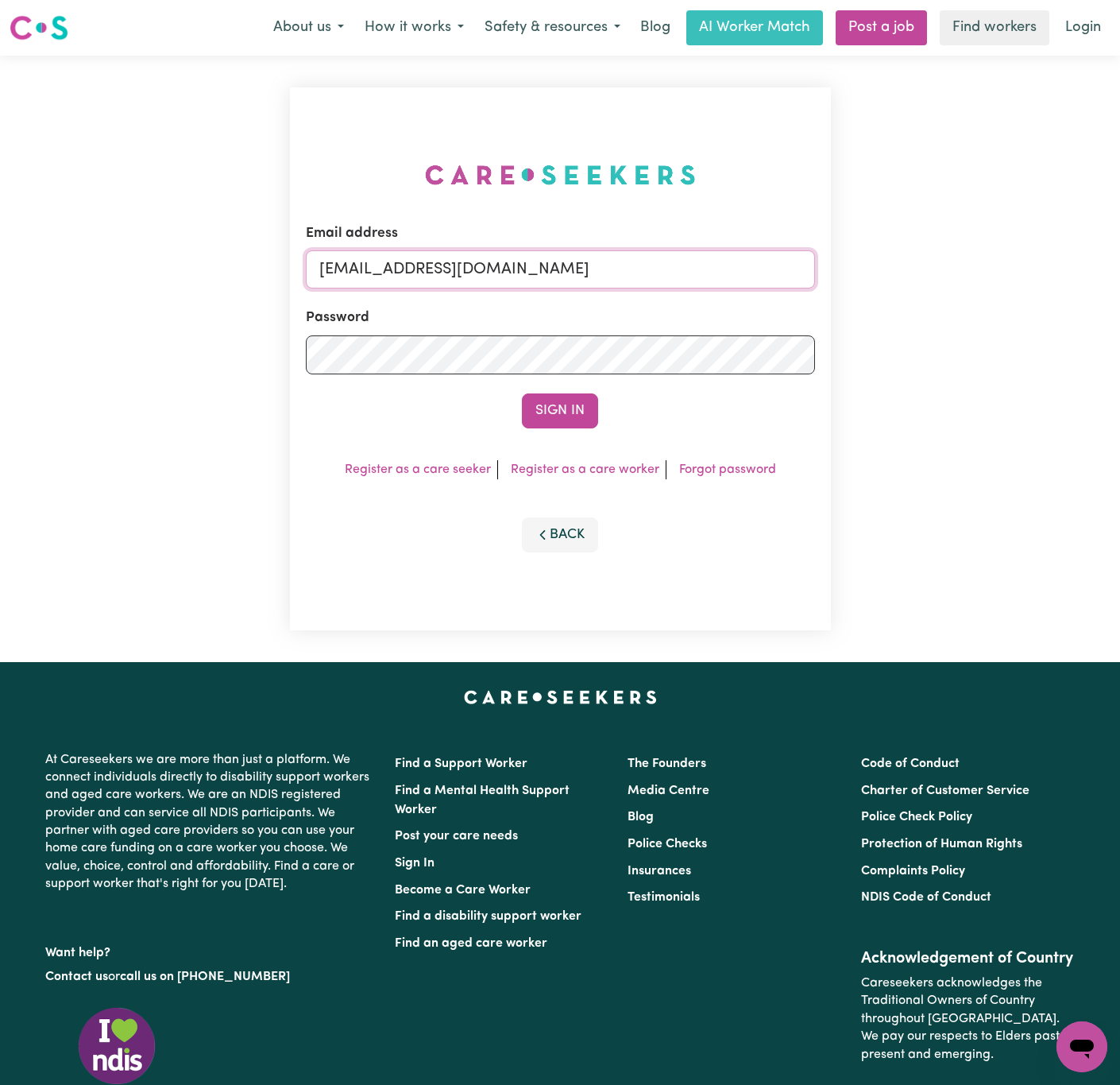
drag, startPoint x: 515, startPoint y: 270, endPoint x: 1135, endPoint y: 203, distance: 623.6
click at [1119, 203] on html "Menu About us How it works Safety & resources Blog AI Worker Match Post a job F…" at bounding box center [560, 654] width 1120 height 1310
paste input "[EMAIL_ADDRESS][DOMAIN_NAME]"
type input "superuser~[EMAIL_ADDRESS][DOMAIN_NAME]"
click at [522, 394] on button "Sign In" at bounding box center [560, 411] width 77 height 35
